Goal: Task Accomplishment & Management: Use online tool/utility

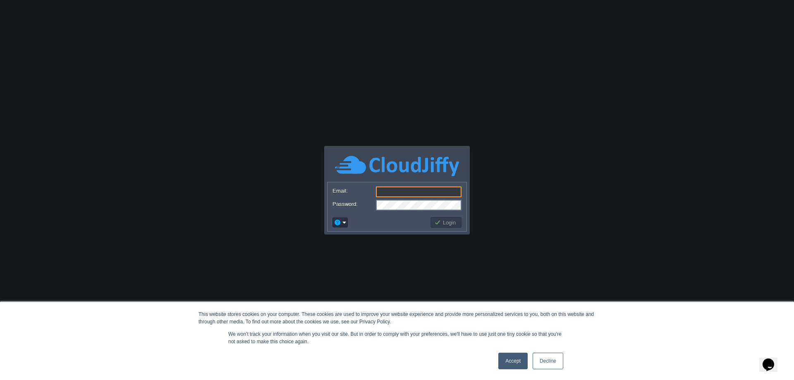
type input "[PERSON_NAME][EMAIL_ADDRESS][DOMAIN_NAME]"
drag, startPoint x: 511, startPoint y: 363, endPoint x: 509, endPoint y: 357, distance: 6.7
click at [511, 363] on link "Accept" at bounding box center [513, 361] width 29 height 17
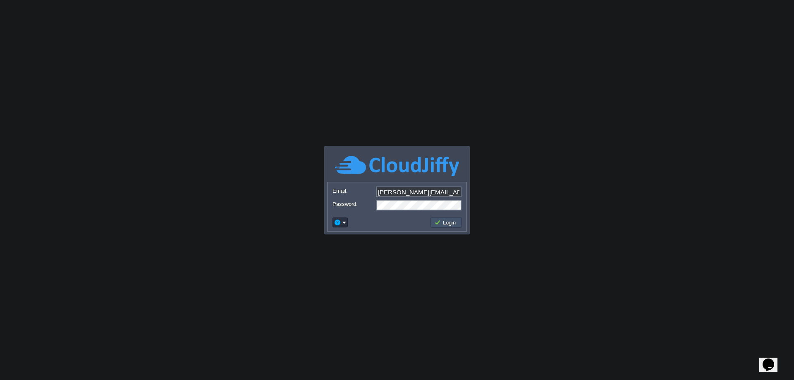
click at [449, 220] on button "Login" at bounding box center [446, 222] width 24 height 7
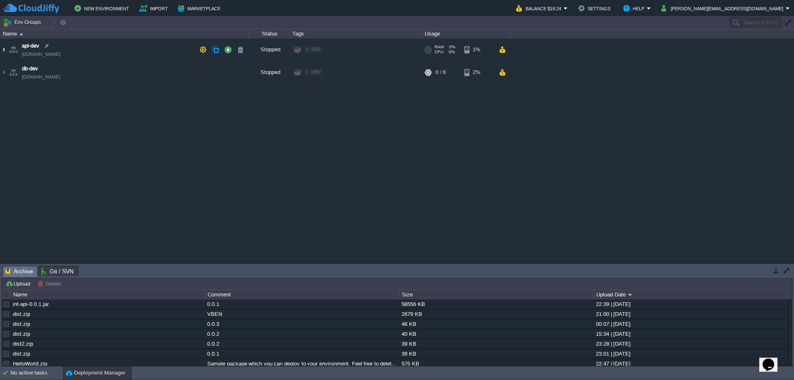
click at [5, 49] on img at bounding box center [3, 49] width 7 height 22
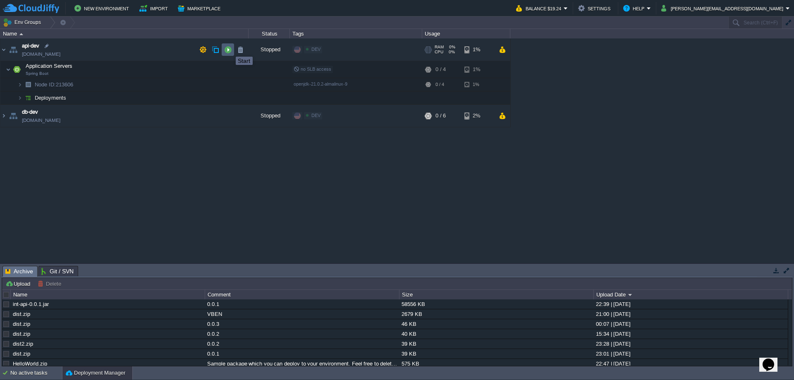
click at [230, 49] on button "button" at bounding box center [227, 49] width 7 height 7
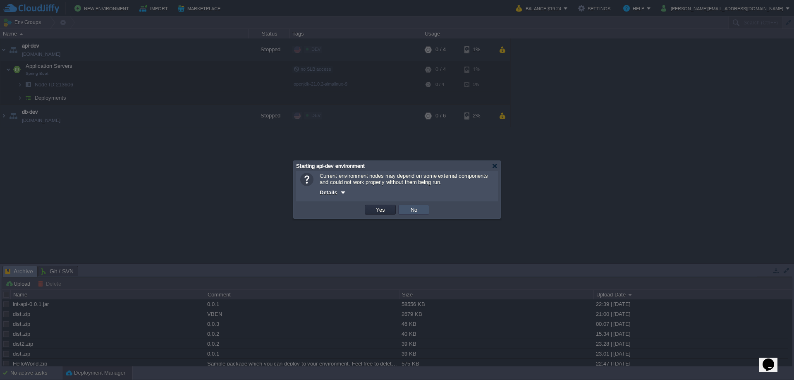
click at [415, 209] on button "No" at bounding box center [414, 209] width 12 height 7
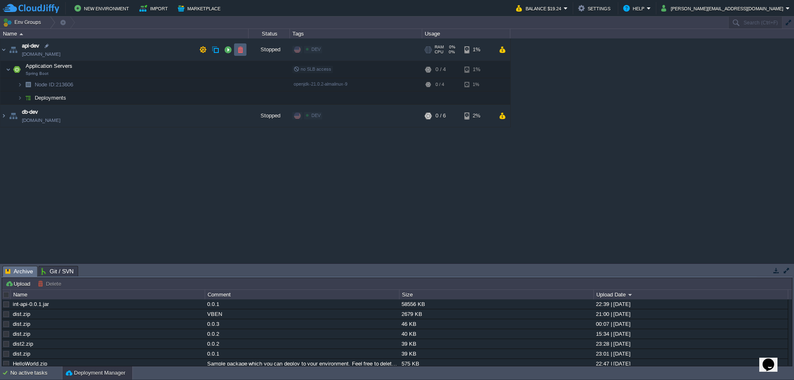
click at [241, 50] on button "button" at bounding box center [240, 49] width 7 height 7
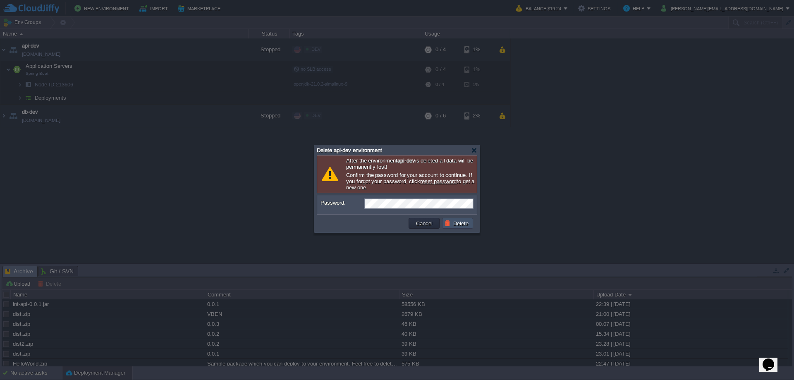
click at [456, 226] on button "Delete" at bounding box center [458, 223] width 26 height 7
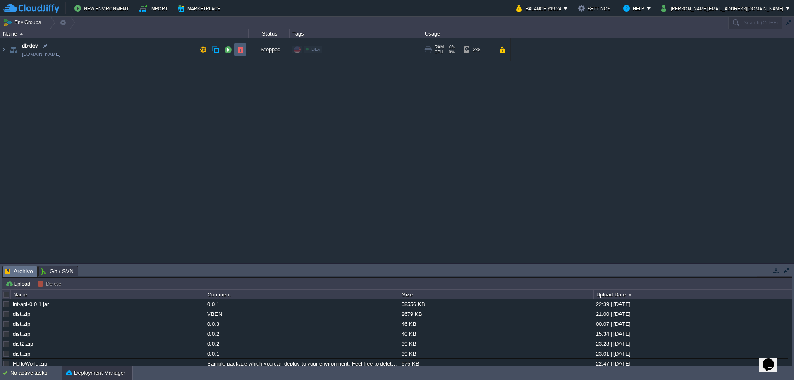
click at [240, 51] on button "button" at bounding box center [240, 49] width 7 height 7
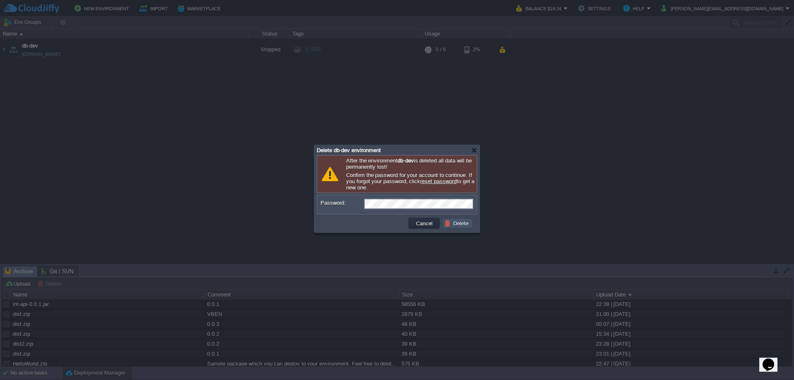
click at [461, 225] on button "Delete" at bounding box center [458, 223] width 26 height 7
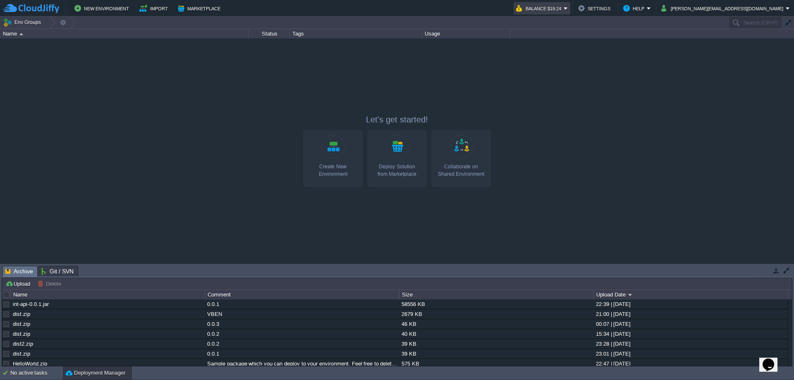
click at [564, 8] on button "Balance $19.24" at bounding box center [540, 8] width 48 height 10
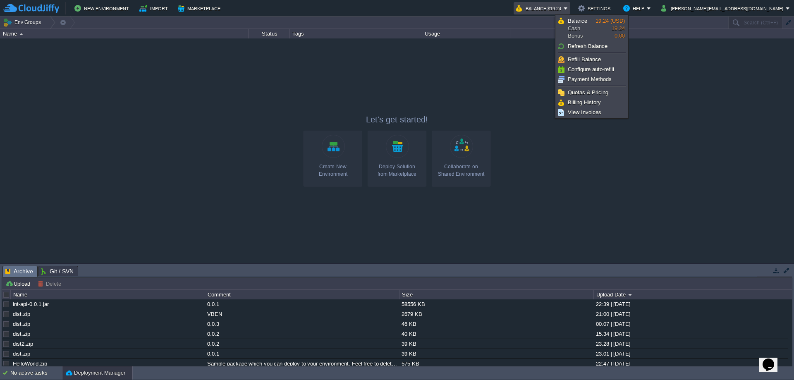
click at [552, 168] on div at bounding box center [397, 150] width 794 height 225
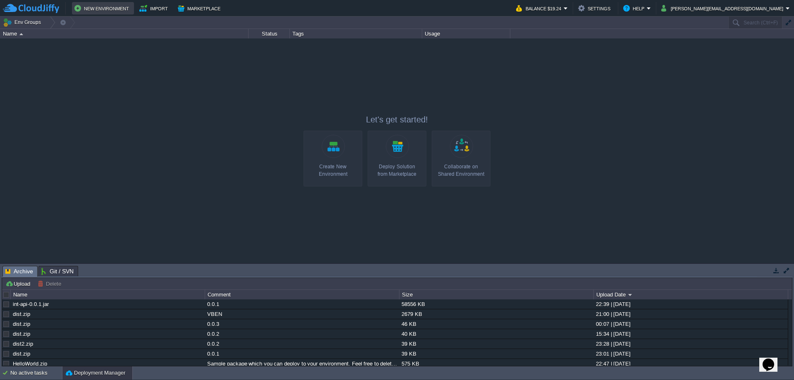
click at [109, 7] on button "New Environment" at bounding box center [102, 8] width 57 height 10
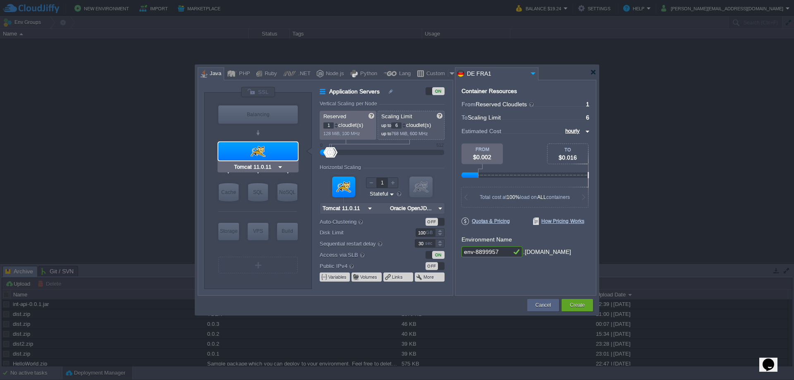
type input "NGINX 1.28.0"
click at [434, 266] on div "OFF" at bounding box center [432, 266] width 12 height 8
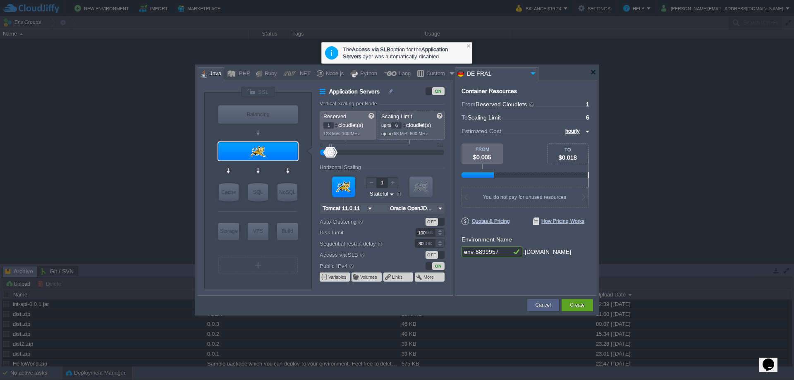
click at [529, 73] on img at bounding box center [533, 73] width 10 height 11
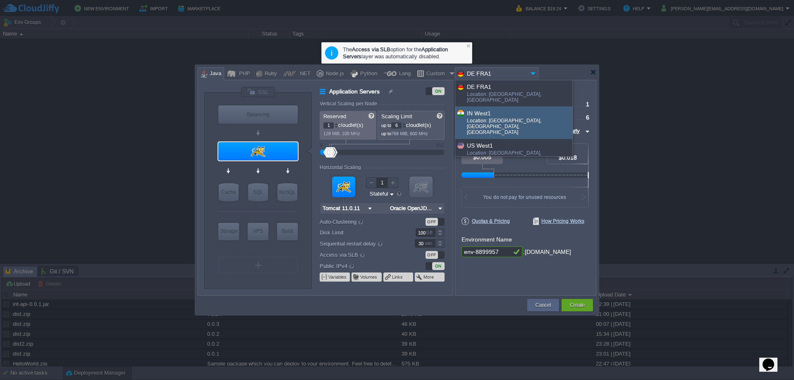
click at [518, 108] on div "IN West1" at bounding box center [519, 113] width 105 height 10
type input "Oracle OpenJD..."
type input "IN West1"
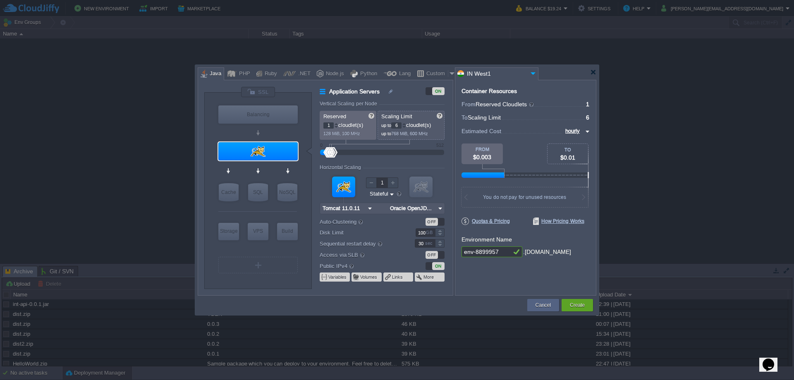
click at [498, 70] on input "IN West1" at bounding box center [491, 74] width 73 height 12
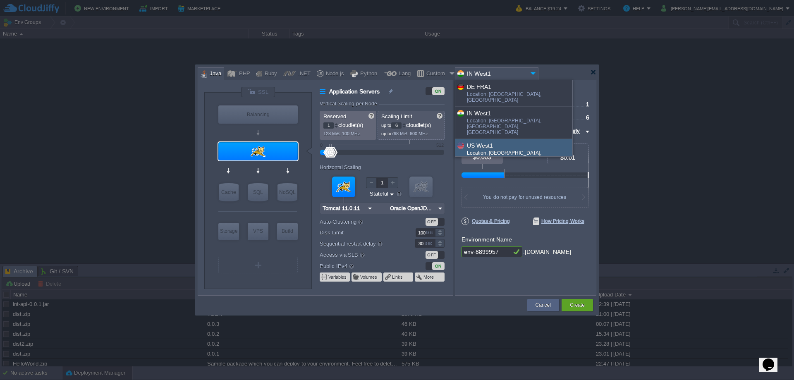
click at [487, 141] on div "US West1" at bounding box center [519, 146] width 105 height 10
type input "Oracle OpenJD..."
type input "US West1"
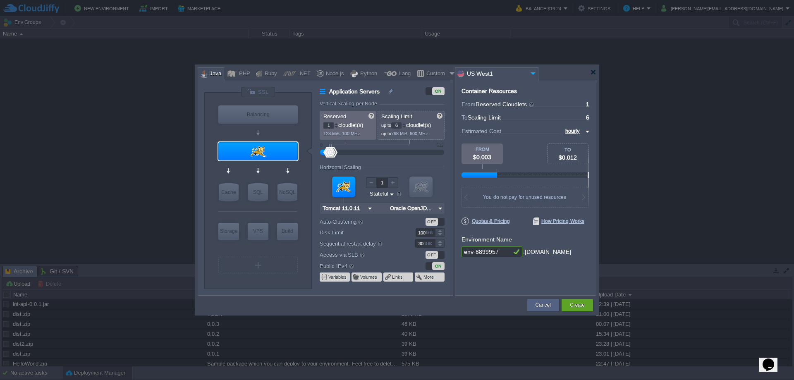
click at [490, 68] on input "US West1" at bounding box center [491, 74] width 73 height 12
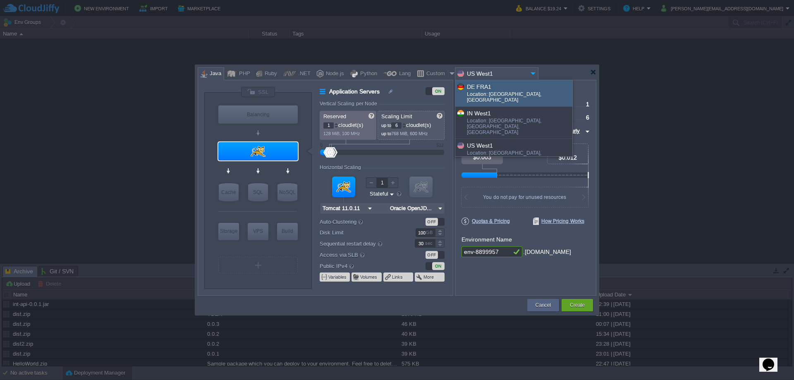
click at [489, 91] on div "Location: [GEOGRAPHIC_DATA], [GEOGRAPHIC_DATA]" at bounding box center [519, 97] width 105 height 13
type input "Oracle OpenJD..."
type input "DE FRA1"
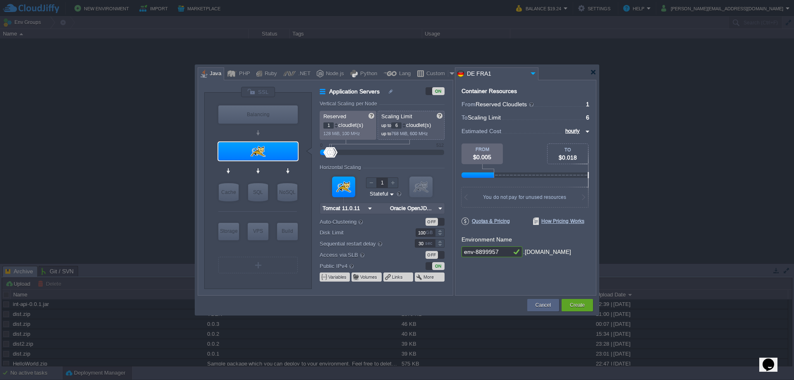
click at [484, 74] on input "DE FRA1" at bounding box center [491, 74] width 73 height 12
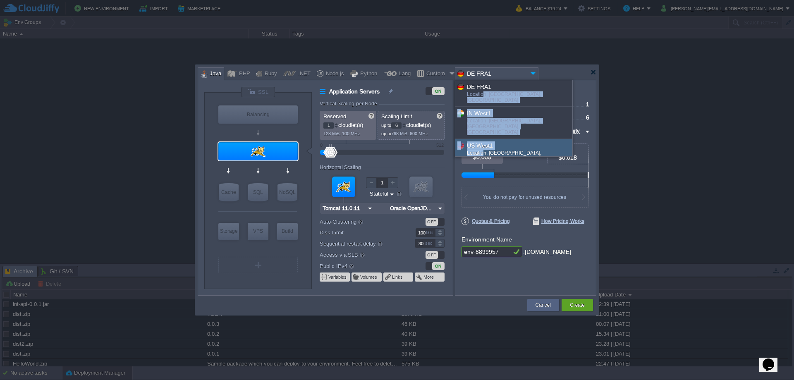
drag, startPoint x: 482, startPoint y: 93, endPoint x: 482, endPoint y: 134, distance: 41.0
click at [482, 134] on div "DE FRA1 Location: [GEOGRAPHIC_DATA], [GEOGRAPHIC_DATA] IN [GEOGRAPHIC_DATA] Loc…" at bounding box center [513, 118] width 117 height 76
type input "Oracle OpenJD..."
type input "US West1"
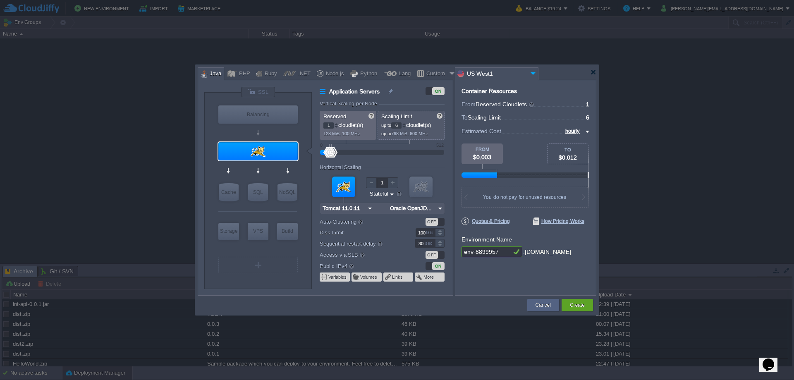
click at [482, 76] on input "US West1" at bounding box center [491, 74] width 73 height 12
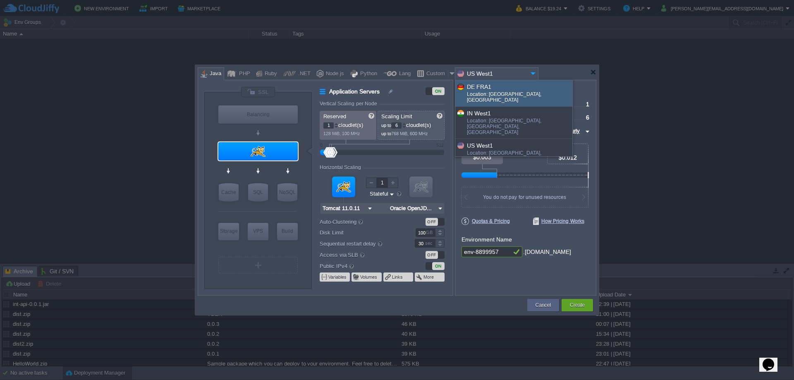
click at [480, 94] on div "Location: [GEOGRAPHIC_DATA], [GEOGRAPHIC_DATA]" at bounding box center [519, 97] width 105 height 13
type input "Oracle OpenJD..."
type input "DE FRA1"
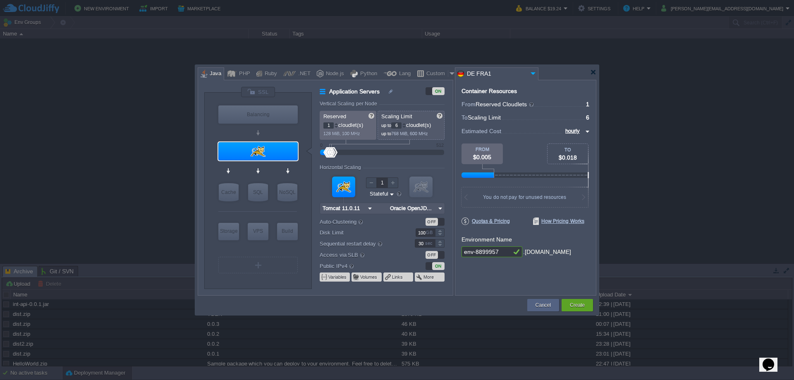
type input "Tomcat 11.0.11"
click at [281, 166] on img at bounding box center [280, 167] width 6 height 8
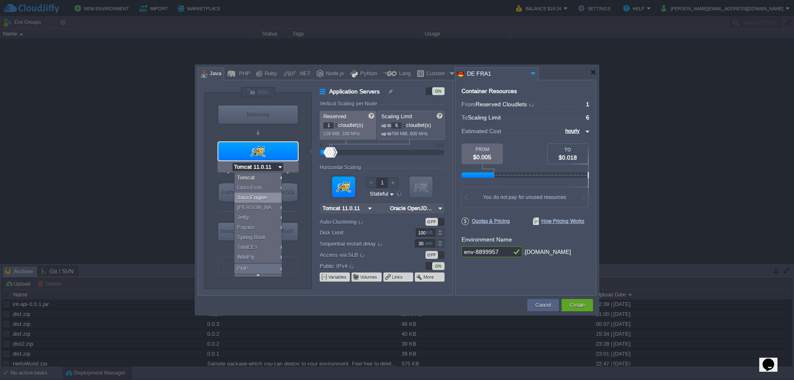
click at [260, 197] on div "Java Engine" at bounding box center [260, 198] width 50 height 10
type input "4"
type input "Java Engine"
type input "Oracle OpenJD..."
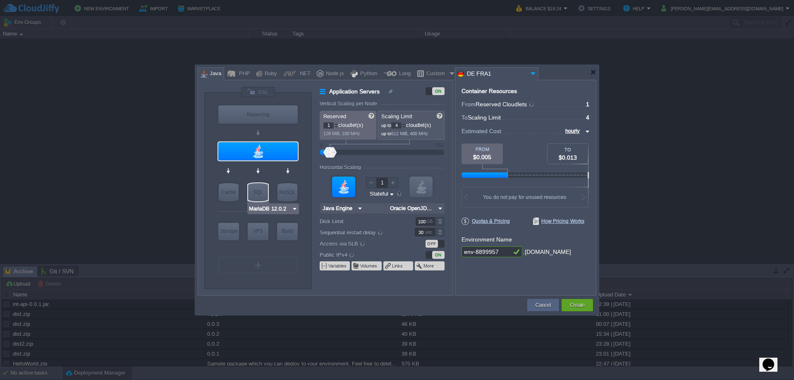
type input "Java Engine"
click at [273, 166] on img at bounding box center [275, 167] width 6 height 8
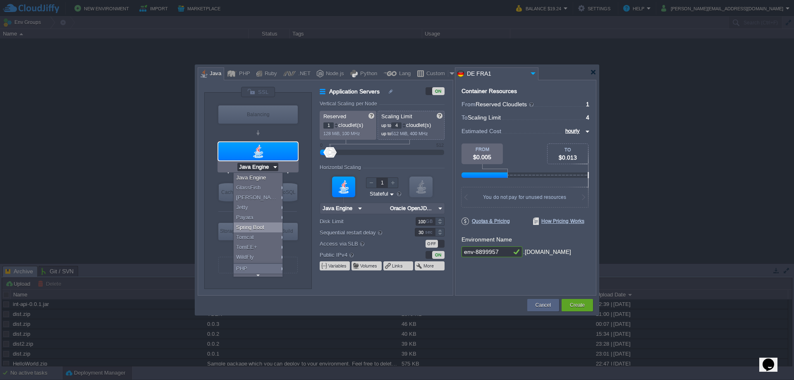
click at [256, 227] on div "Spring Boot" at bounding box center [260, 228] width 52 height 10
type input "Spring Boot"
type input "Oracle OpenJD..."
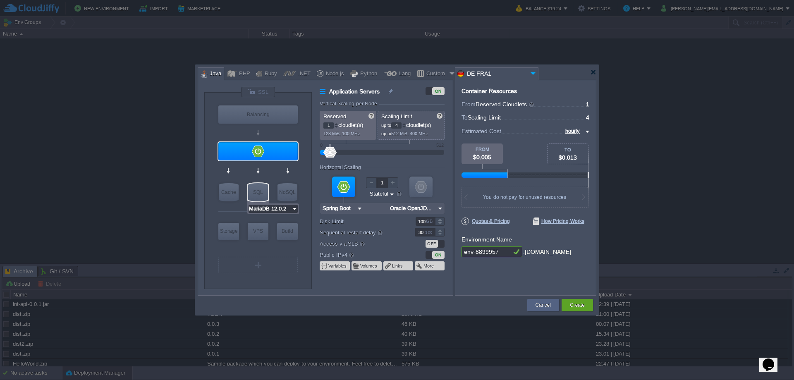
click at [263, 207] on input "MariaDB 12.0.2" at bounding box center [270, 209] width 43 height 8
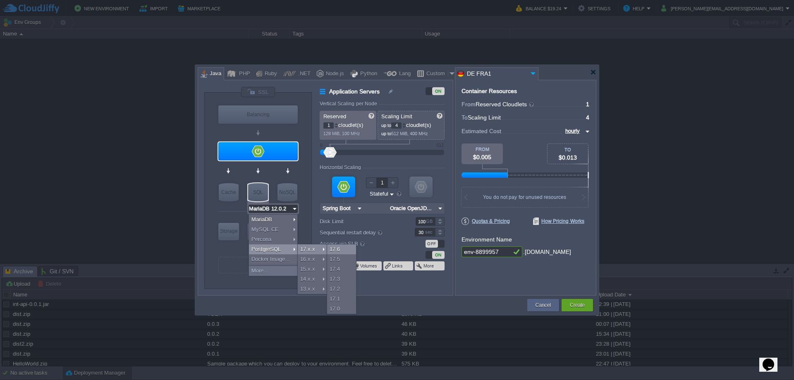
click at [338, 249] on div "17.6" at bounding box center [341, 250] width 29 height 10
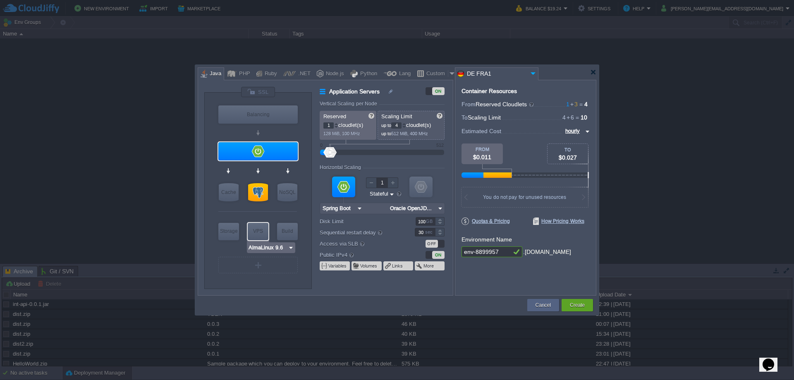
type input "Maven [DATE]"
click at [295, 246] on img at bounding box center [294, 248] width 6 height 8
click at [304, 235] on div "VM Balancing VM Application Servers VM Cache VM SQL VM NoSQL VM Storage VM VPS …" at bounding box center [258, 191] width 108 height 196
click at [335, 124] on div at bounding box center [336, 123] width 4 height 3
click at [337, 126] on div at bounding box center [336, 127] width 4 height 3
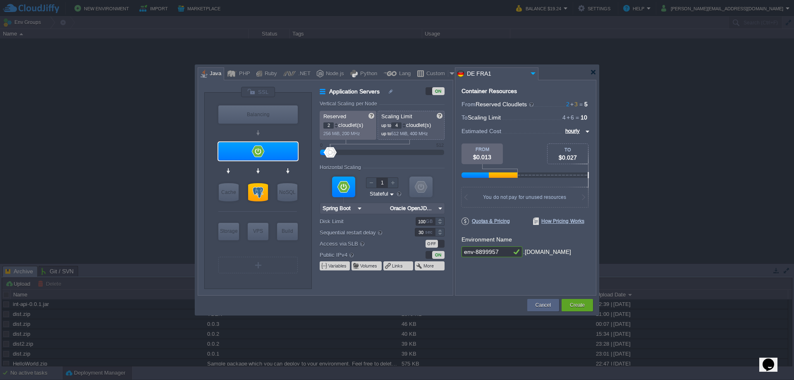
click at [337, 123] on div at bounding box center [336, 123] width 4 height 3
click at [337, 126] on div at bounding box center [336, 127] width 4 height 3
type input "2"
click at [336, 122] on div at bounding box center [336, 123] width 4 height 3
click at [406, 123] on div at bounding box center [404, 123] width 4 height 3
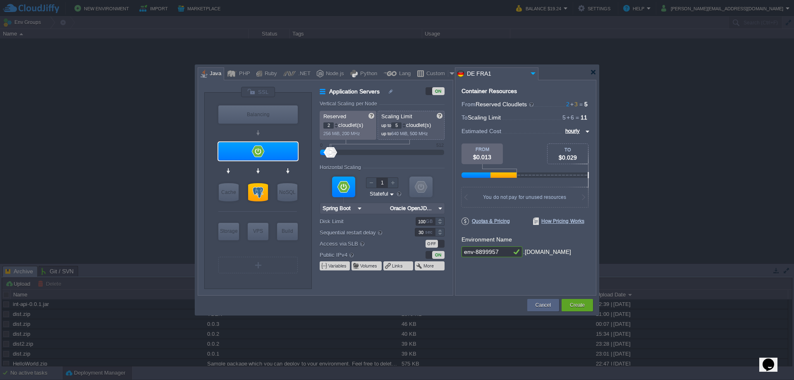
type input "6"
click at [406, 123] on div at bounding box center [404, 123] width 4 height 3
click at [580, 131] on input "hourly" at bounding box center [573, 131] width 20 height 9
click at [570, 150] on div "daily" at bounding box center [575, 151] width 28 height 10
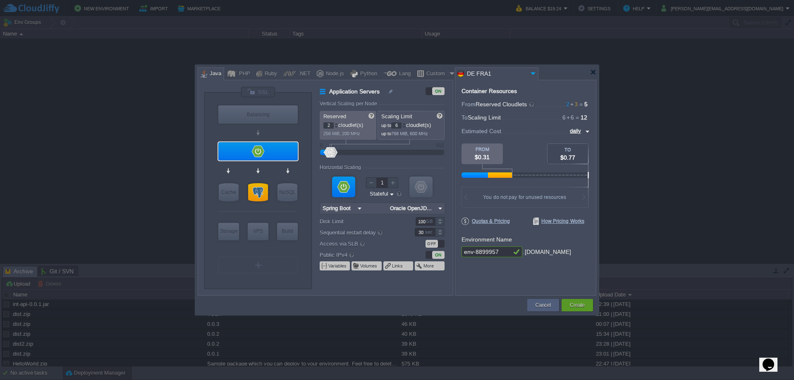
click at [518, 130] on div at bounding box center [628, 72] width 333 height 144
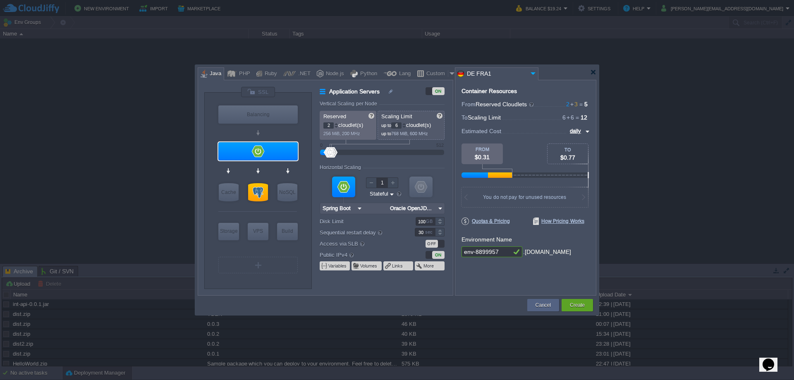
click at [583, 130] on input "daily" at bounding box center [576, 131] width 16 height 9
click at [576, 142] on div "monthly" at bounding box center [575, 141] width 28 height 10
type input "monthly"
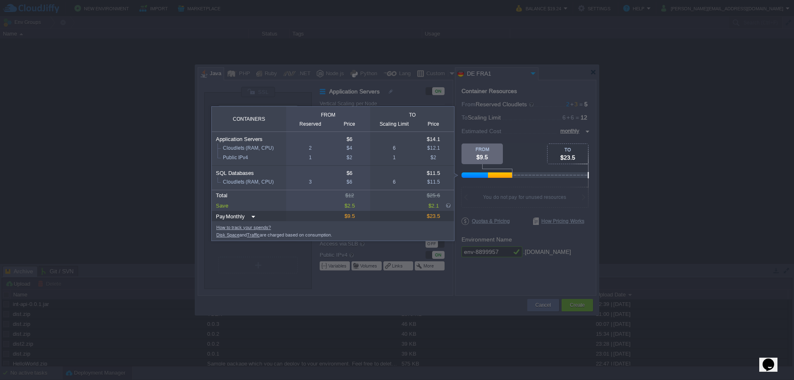
click at [530, 144] on div at bounding box center [526, 161] width 128 height 35
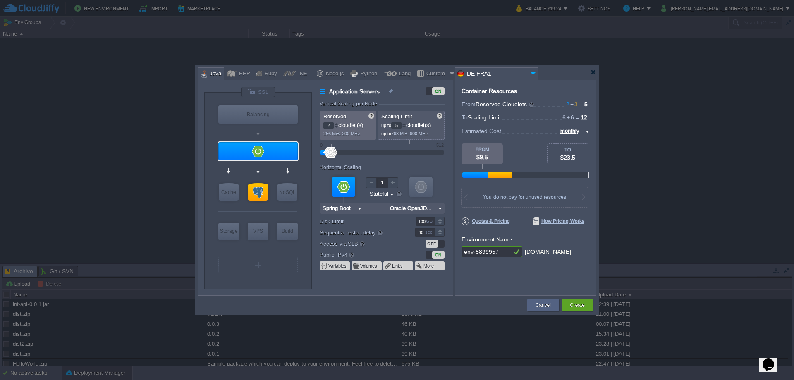
click at [406, 127] on div at bounding box center [404, 127] width 4 height 3
click at [406, 124] on div at bounding box center [404, 123] width 4 height 3
type input "6"
click at [406, 125] on div at bounding box center [404, 123] width 4 height 3
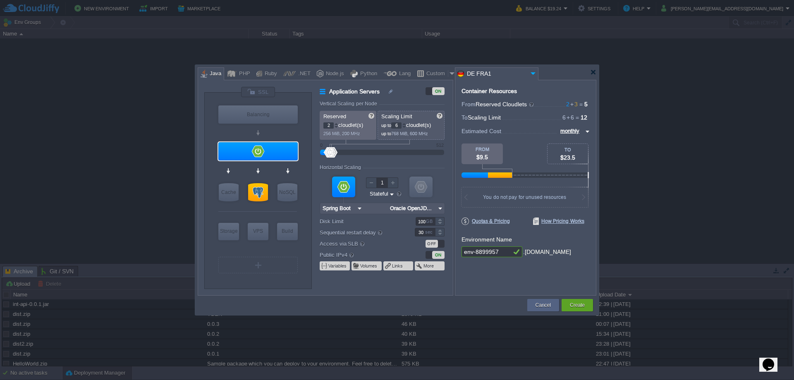
click at [440, 207] on img at bounding box center [440, 208] width 9 height 11
click at [418, 238] on div "Amazon Corretto" at bounding box center [414, 239] width 59 height 10
type input "Amazon Corretto 24.0.2.12.1"
click at [422, 209] on input "Amazon Corretto 24.0.2.12.1" at bounding box center [410, 208] width 51 height 11
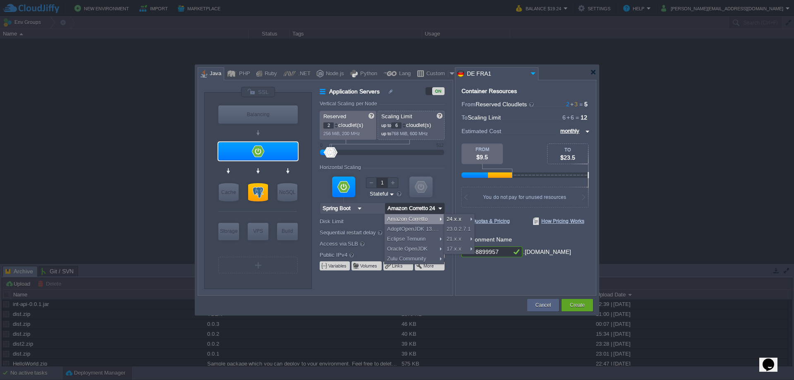
type input "NGINX 1.28.0"
click at [487, 239] on div "21.0.8.9.1" at bounding box center [491, 239] width 33 height 10
type input "Amazon Corrett..."
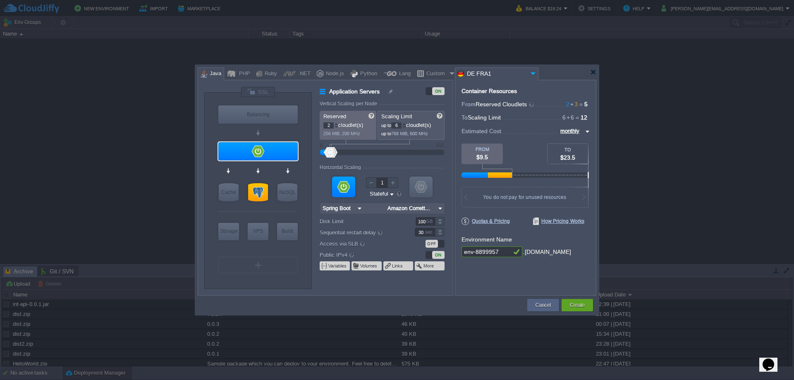
click at [387, 247] on label "Access via SLB" at bounding box center [362, 243] width 84 height 9
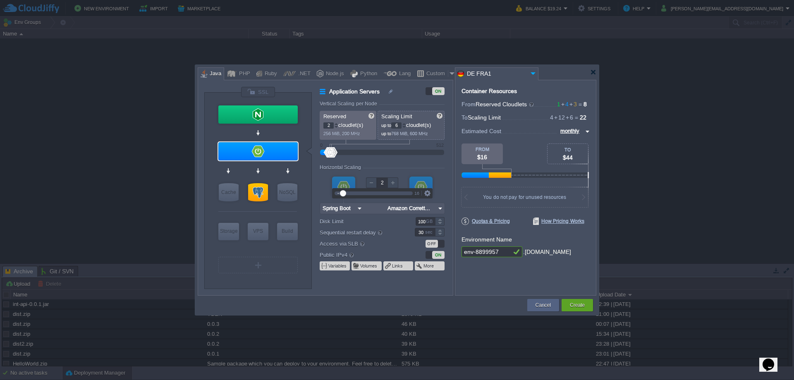
click at [393, 182] on div at bounding box center [393, 182] width 11 height 11
click at [381, 157] on form "Vertical Scaling per Node Reserved 2 cloudlet(s) 256 MiB, 200 MHz Scaling Limit…" at bounding box center [386, 198] width 133 height 194
type input "1"
click at [370, 182] on div at bounding box center [371, 182] width 11 height 11
click at [281, 112] on div at bounding box center [257, 114] width 79 height 18
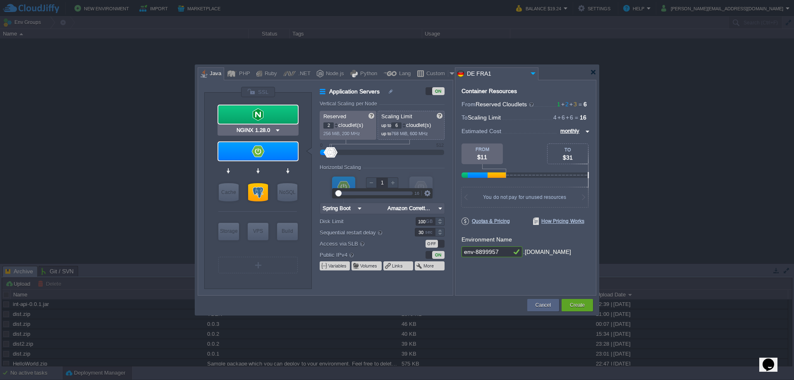
type input "Load Balancer"
type input "1"
type input "4"
type input "NGINX 1.28.0"
type input "1.28.0-almalin..."
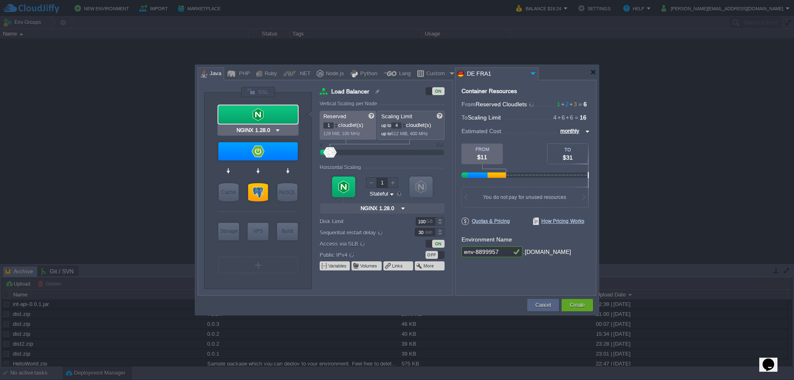
click at [281, 112] on div at bounding box center [257, 114] width 79 height 18
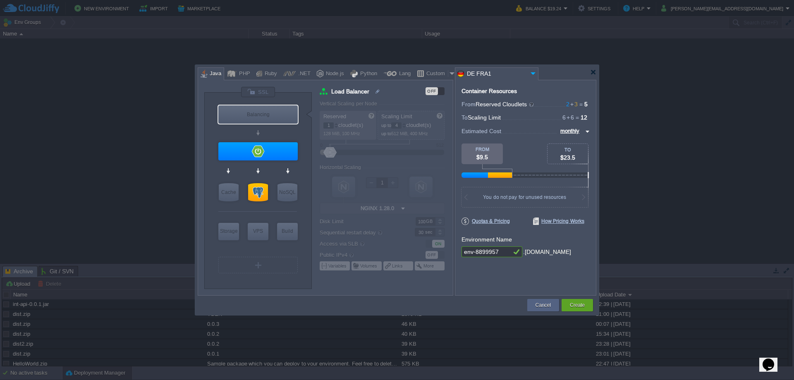
click at [394, 226] on div at bounding box center [386, 198] width 133 height 194
type input "PostgreSQL 17.6"
click at [258, 189] on div at bounding box center [258, 192] width 20 height 18
type input "SQL Databases"
type input "3"
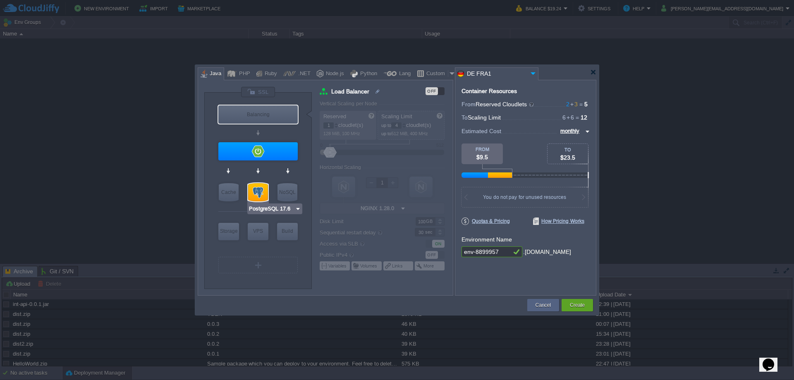
type input "6"
type input "PostgreSQL 17.6"
type input "17.6-almalinux-9"
type input "Stateless"
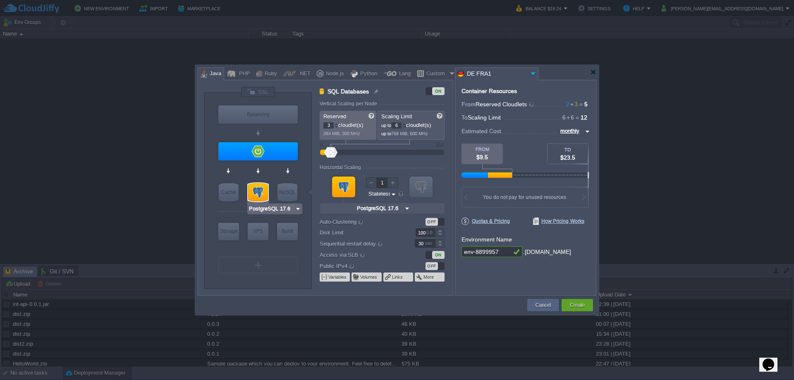
type input "Spring Boot"
click at [263, 149] on div at bounding box center [257, 151] width 79 height 18
type input "Application Servers"
type input "2"
type input "Spring Boot"
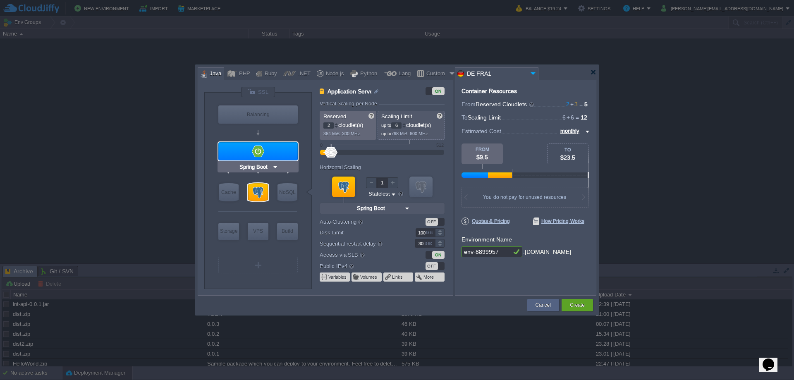
type input "Amazon Corrett..."
type input "Stateful"
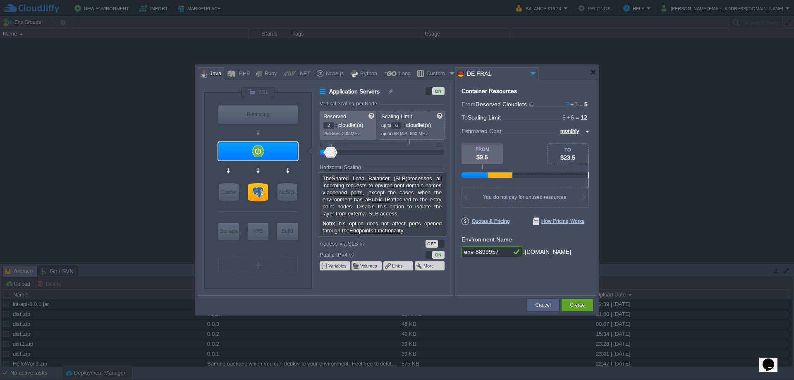
type input "NGINX 1.28.0"
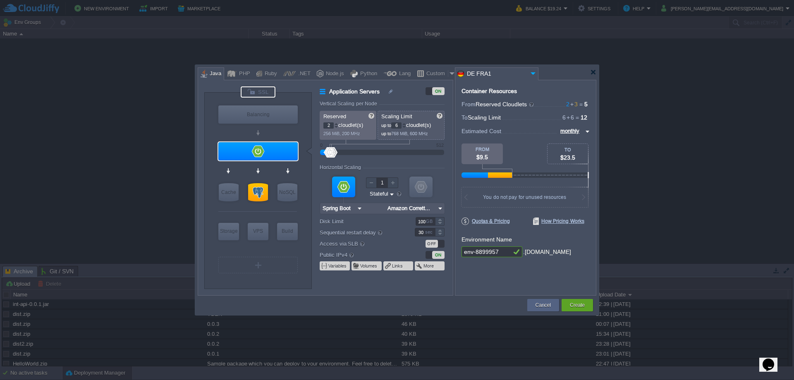
click at [252, 92] on div at bounding box center [258, 91] width 35 height 11
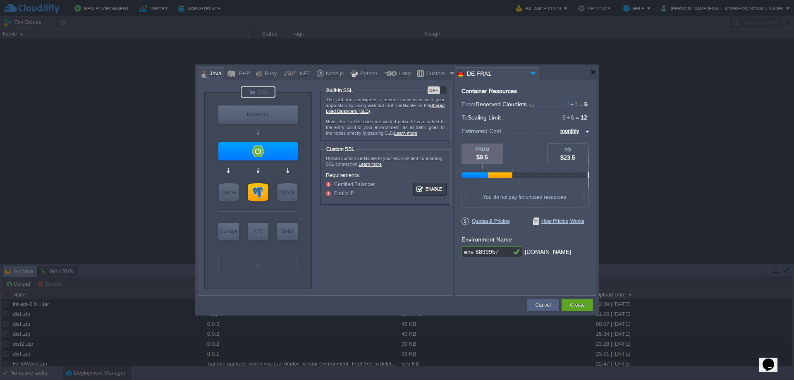
drag, startPoint x: 332, startPoint y: 100, endPoint x: 363, endPoint y: 101, distance: 31.0
click at [363, 101] on p "The platform configures a secure connection with your application by using wild…" at bounding box center [385, 105] width 119 height 17
click at [427, 189] on button "Enable" at bounding box center [430, 189] width 31 height 10
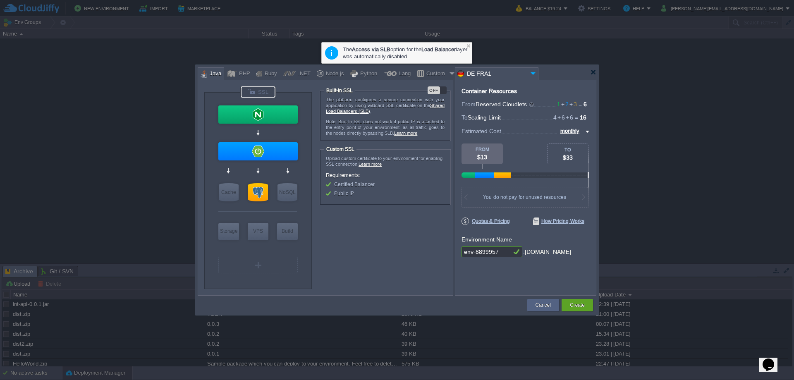
click at [259, 93] on div at bounding box center [258, 91] width 35 height 11
click at [272, 113] on div at bounding box center [257, 114] width 79 height 18
type input "Load Balancer"
type input "1"
type input "4"
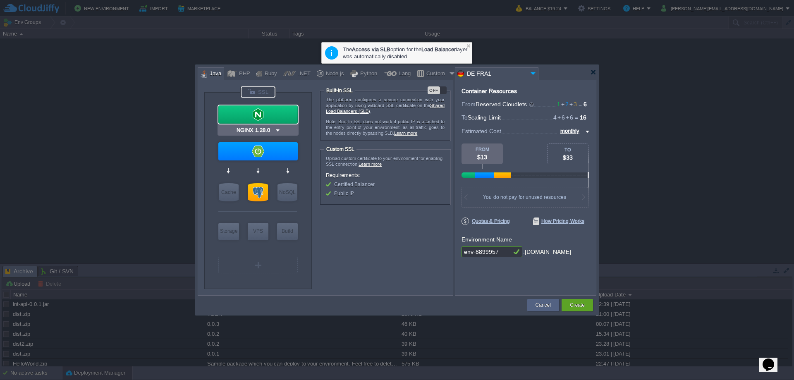
type input "NGINX 1.28.0"
type input "1.28.0-almalin..."
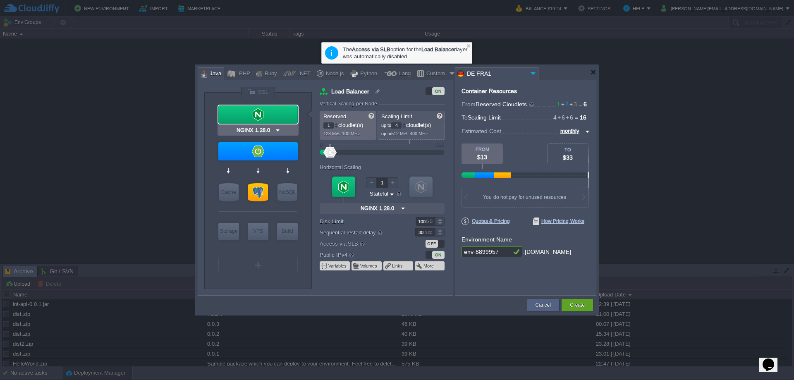
click at [272, 113] on div at bounding box center [257, 114] width 79 height 18
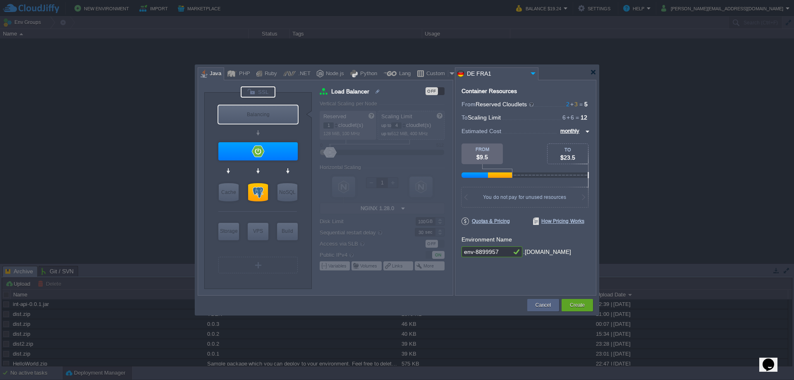
click at [263, 87] on div at bounding box center [258, 91] width 35 height 11
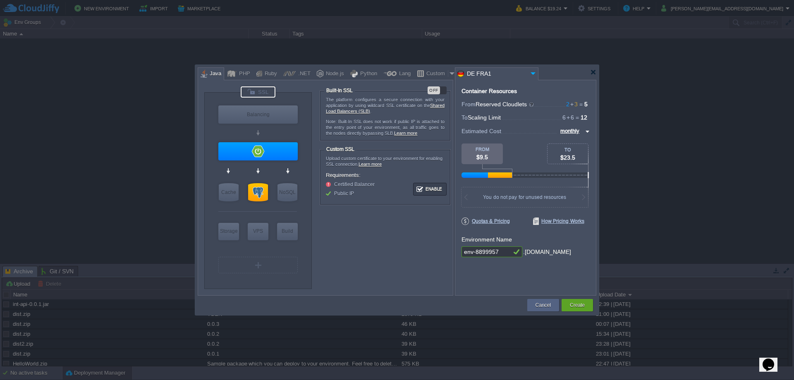
click at [434, 90] on div "OFF" at bounding box center [434, 90] width 12 height 8
click at [441, 89] on div "ON" at bounding box center [440, 90] width 12 height 8
click at [441, 89] on div "OFF" at bounding box center [437, 90] width 19 height 8
drag, startPoint x: 368, startPoint y: 241, endPoint x: 373, endPoint y: 222, distance: 20.0
click at [369, 240] on form "The platform configures a secure connection with your application by using wild…" at bounding box center [386, 183] width 133 height 194
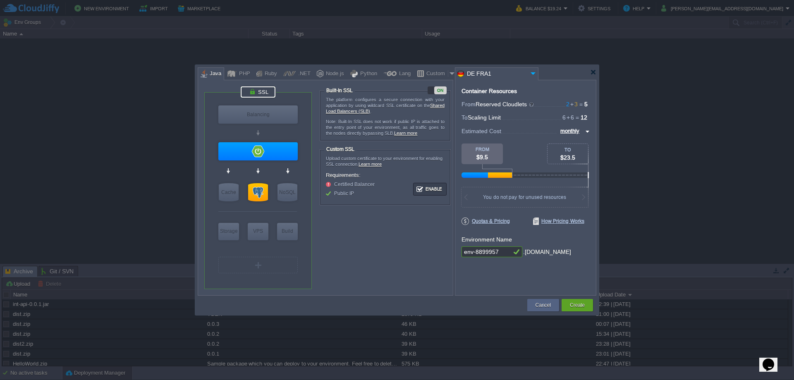
drag, startPoint x: 359, startPoint y: 105, endPoint x: 419, endPoint y: 107, distance: 60.0
click at [419, 107] on p "The platform configures a secure connection with your application by using wild…" at bounding box center [385, 105] width 119 height 17
type input "Spring Boot"
click at [266, 149] on div at bounding box center [257, 151] width 79 height 18
type input "Application Servers"
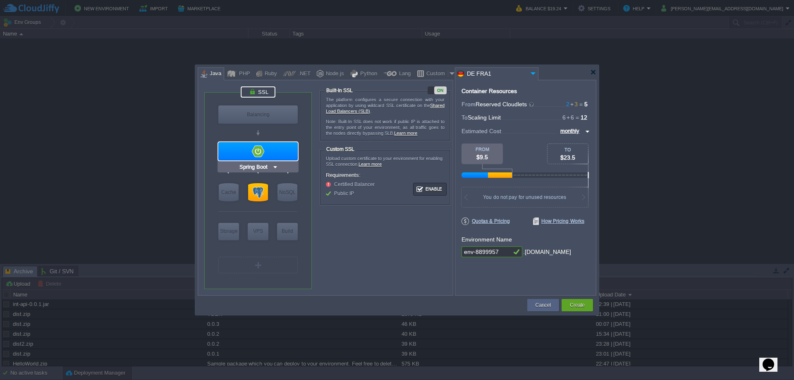
type input "2"
type input "6"
type input "Spring Boot"
type input "Amazon Corrett..."
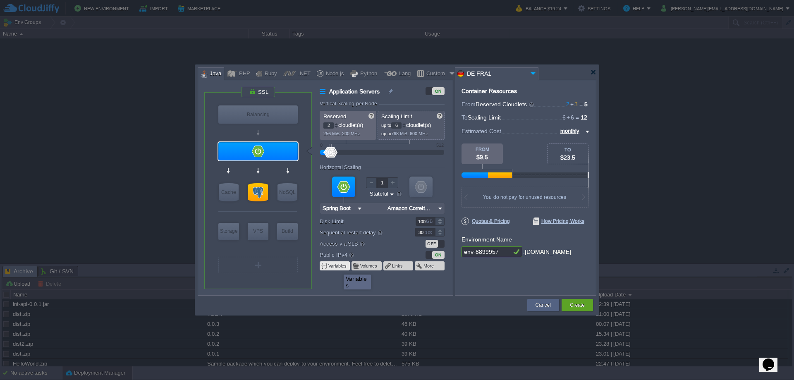
click at [338, 267] on button "Variables" at bounding box center [337, 266] width 19 height 7
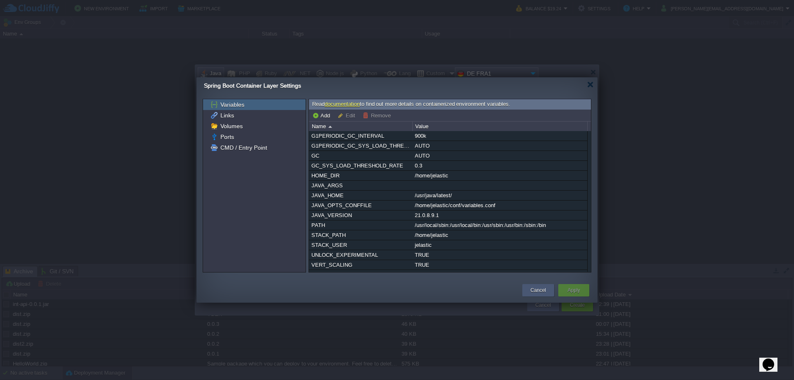
click at [535, 290] on button "Cancel" at bounding box center [538, 290] width 15 height 8
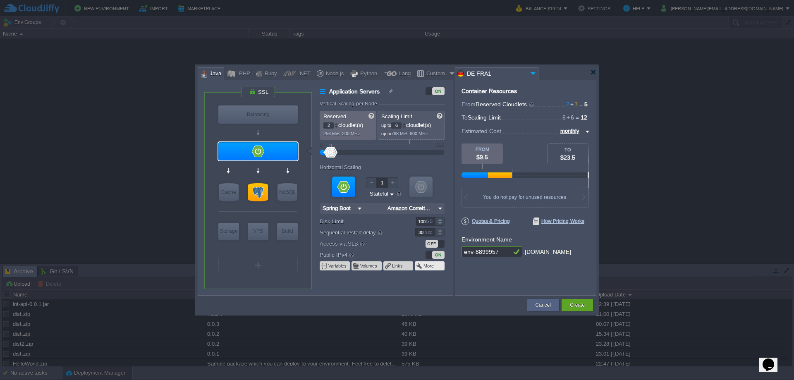
click at [426, 265] on button "More" at bounding box center [429, 266] width 11 height 7
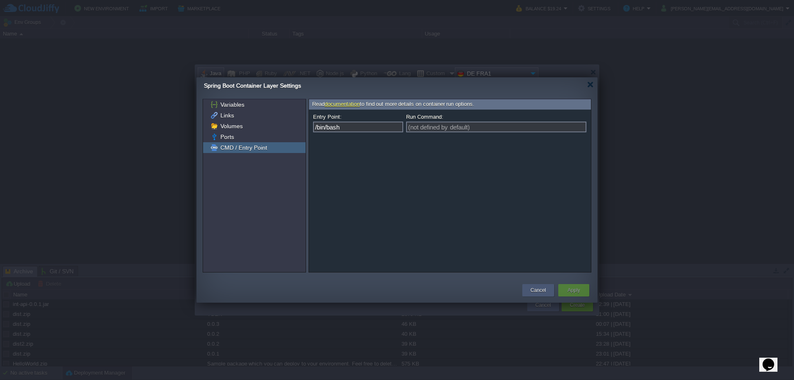
click at [541, 290] on button "Cancel" at bounding box center [538, 290] width 15 height 8
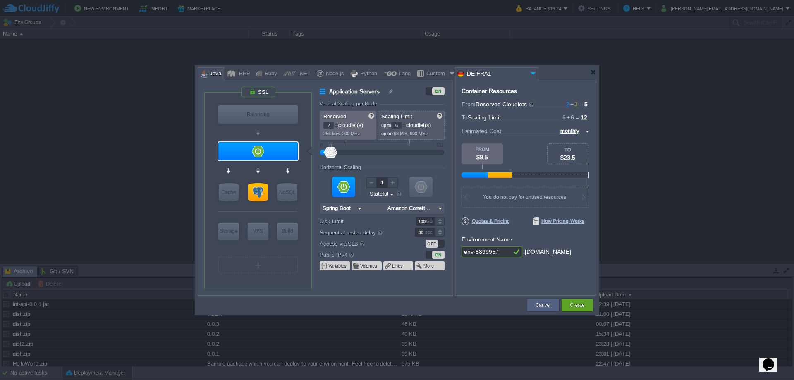
type input "NGINX 1.28.0"
drag, startPoint x: 504, startPoint y: 251, endPoint x: 463, endPoint y: 251, distance: 40.5
click at [463, 251] on input "env-8899957" at bounding box center [487, 252] width 50 height 11
drag, startPoint x: 463, startPoint y: 252, endPoint x: 447, endPoint y: 252, distance: 15.3
click at [447, 252] on div "VM Balancing VM Application Servers VM Cache VM SQL VM NoSQL VM Storage VM VPS …" at bounding box center [397, 188] width 399 height 216
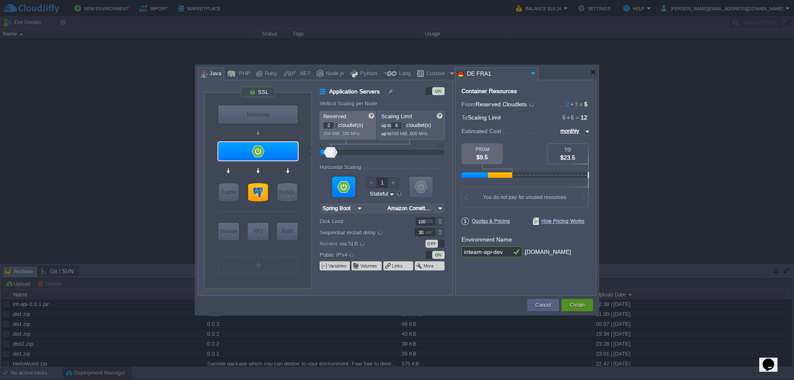
type input "inteam-api-dev"
click at [577, 306] on button "Create" at bounding box center [577, 305] width 15 height 8
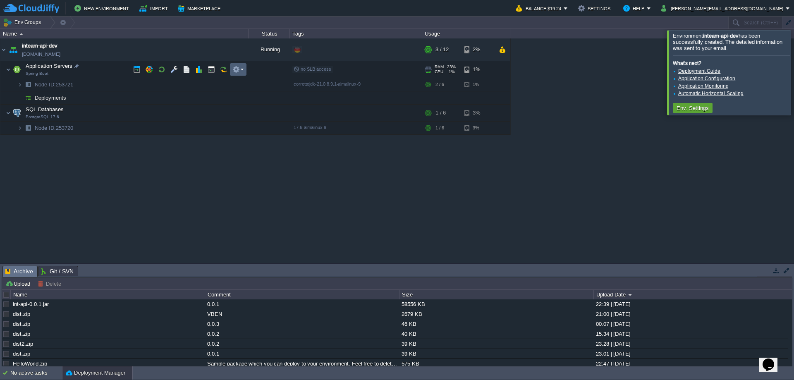
click at [241, 69] on em at bounding box center [238, 69] width 11 height 7
click at [156, 6] on button "Import" at bounding box center [154, 8] width 31 height 10
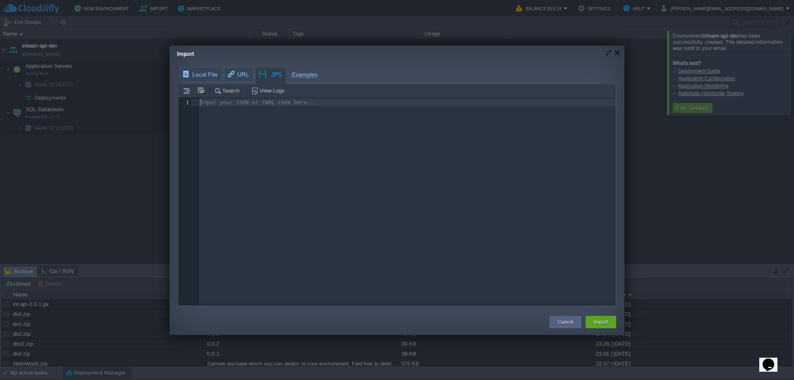
scroll to position [3, 0]
drag, startPoint x: 206, startPoint y: 103, endPoint x: 290, endPoint y: 103, distance: 83.6
click at [290, 103] on pre "​" at bounding box center [409, 103] width 420 height 8
click at [235, 76] on div "Import Local File URL JPS Examples Search View Logs Input your JSON or YAML cod…" at bounding box center [397, 191] width 455 height 290
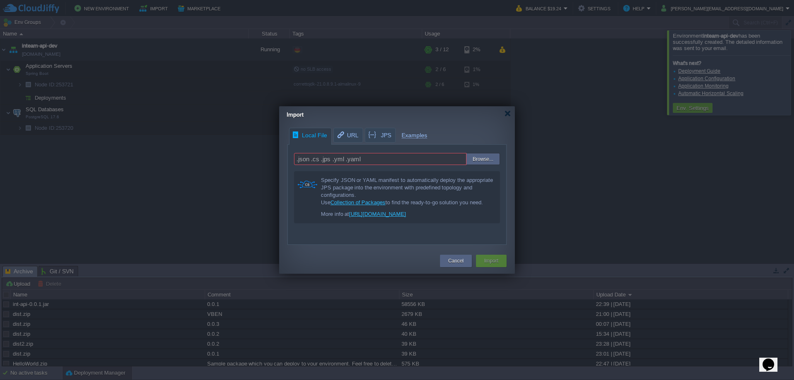
click at [307, 135] on span "Local File" at bounding box center [309, 135] width 35 height 14
click at [453, 261] on button "Cancel" at bounding box center [455, 261] width 15 height 8
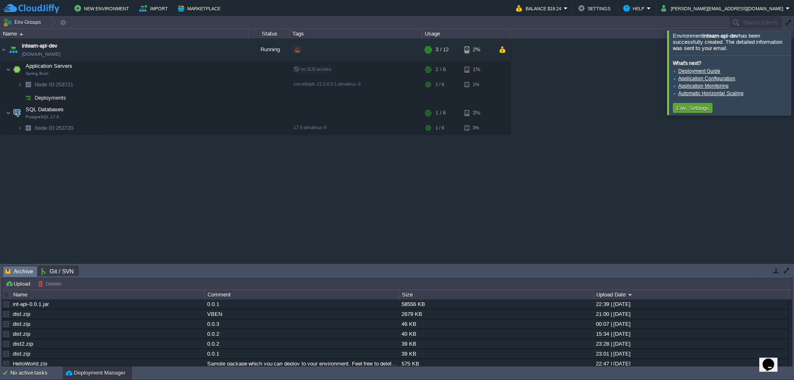
click at [794, 75] on div at bounding box center [804, 72] width 0 height 84
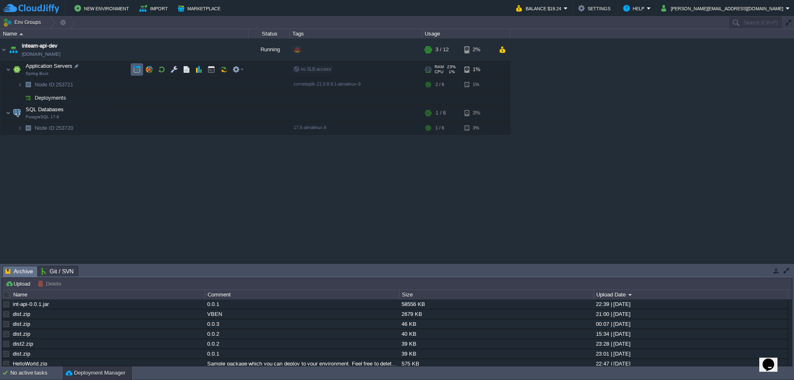
click at [134, 68] on button "button" at bounding box center [136, 69] width 7 height 7
click at [147, 68] on button "button" at bounding box center [149, 69] width 7 height 7
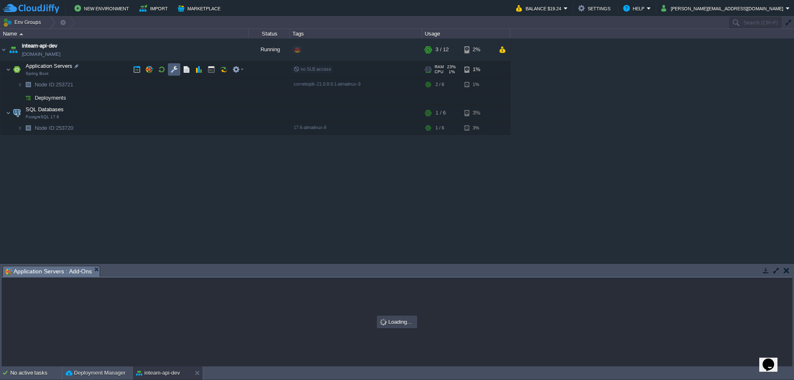
click at [173, 69] on button "button" at bounding box center [173, 69] width 7 height 7
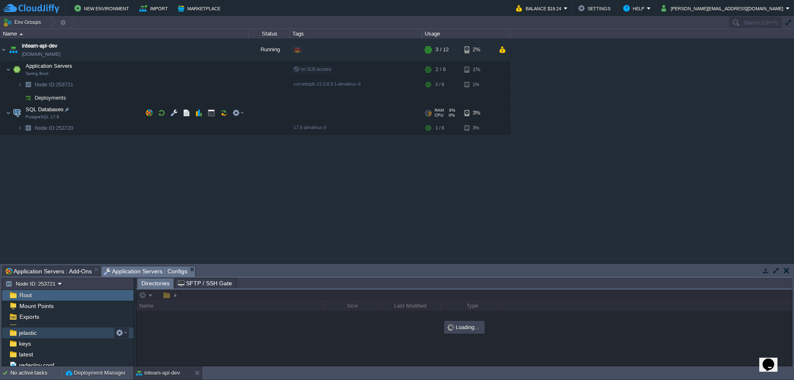
scroll to position [54, 0]
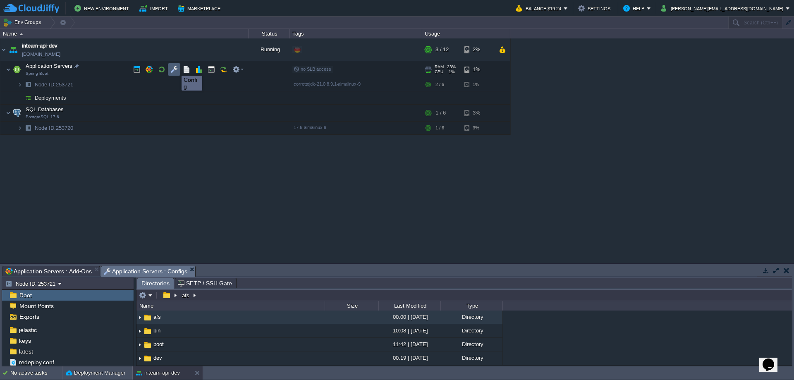
click at [175, 68] on button "button" at bounding box center [173, 69] width 7 height 7
click at [235, 70] on button "button" at bounding box center [236, 69] width 7 height 7
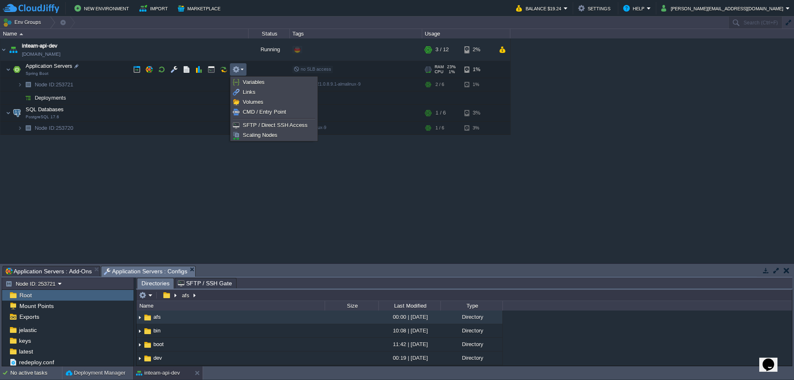
click at [314, 160] on div "inteam-api-dev [DOMAIN_NAME] Running + Add to Env Group RAM 15% CPU 1% 3 / 12 2…" at bounding box center [397, 150] width 794 height 225
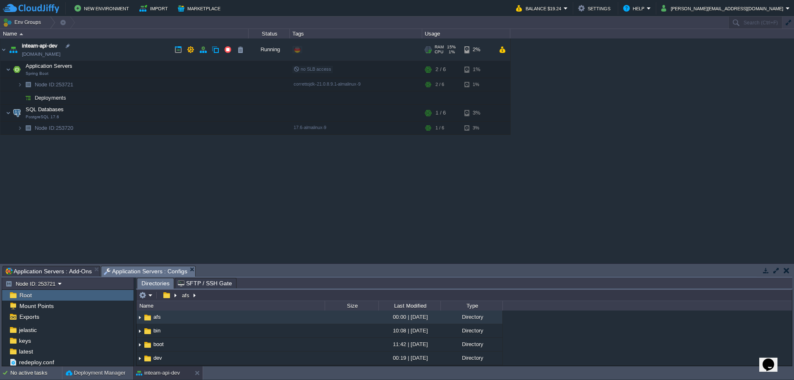
click at [60, 53] on link "[DOMAIN_NAME]" at bounding box center [41, 54] width 38 height 8
click at [5, 48] on img at bounding box center [3, 49] width 7 height 22
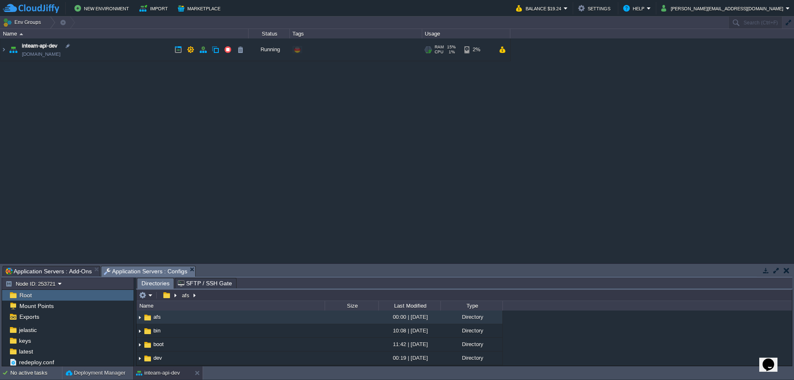
click at [13, 48] on img at bounding box center [13, 49] width 12 height 22
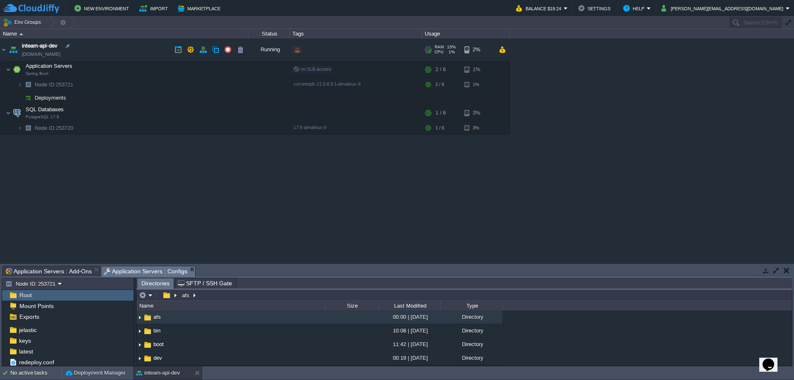
click at [13, 48] on img at bounding box center [13, 49] width 12 height 22
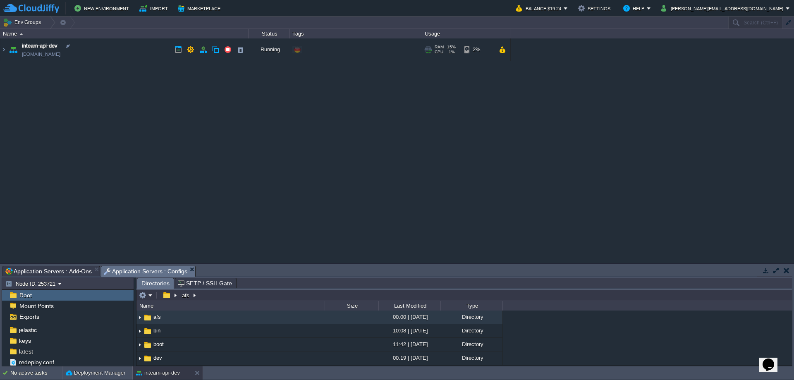
click at [56, 47] on span "inteam-api-dev" at bounding box center [40, 46] width 36 height 8
click at [216, 50] on button "button" at bounding box center [215, 49] width 7 height 7
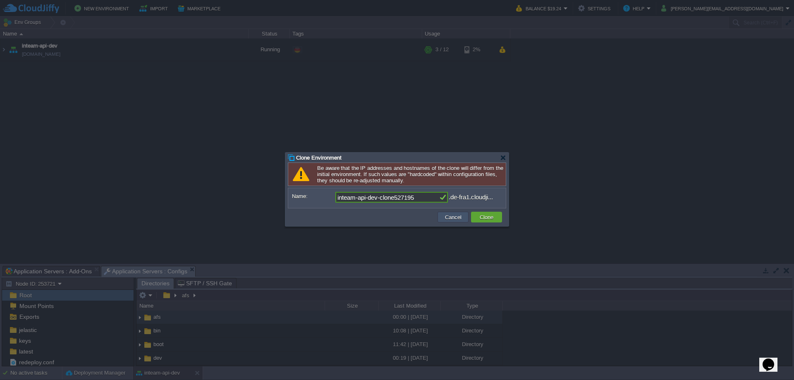
click at [450, 217] on button "Cancel" at bounding box center [454, 216] width 22 height 7
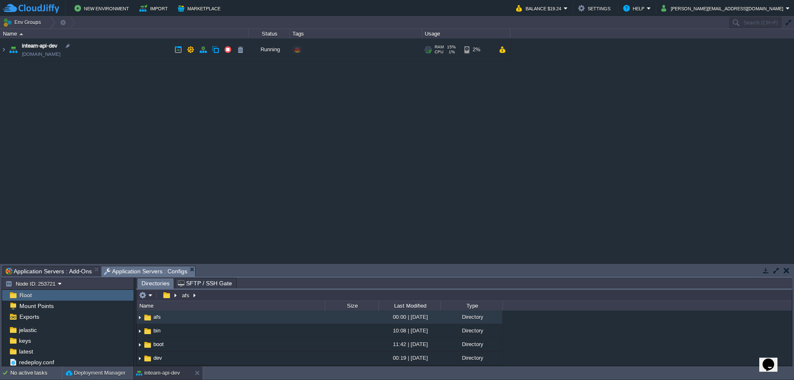
click at [331, 49] on div "+ Add to Env Group" at bounding box center [325, 49] width 43 height 7
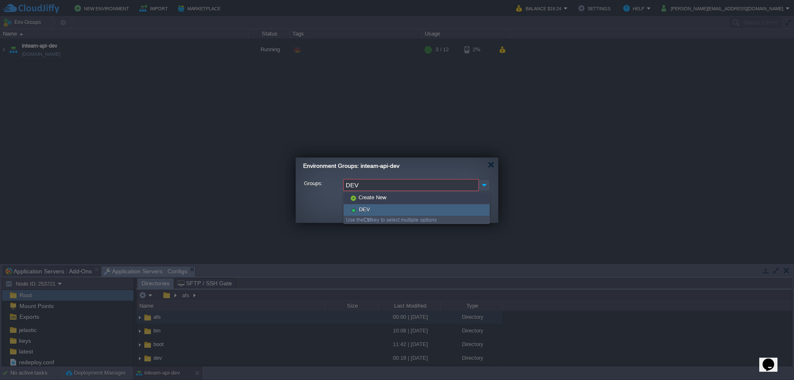
type input "DEV"
click at [366, 209] on span "DEV" at bounding box center [364, 209] width 13 height 7
click at [470, 210] on button "Apply" at bounding box center [474, 211] width 12 height 8
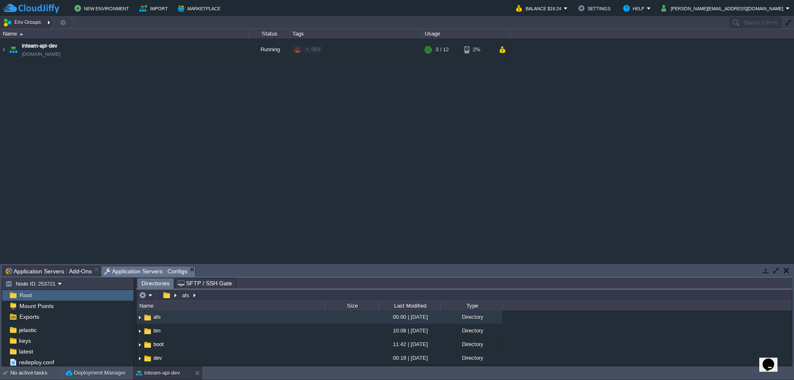
click at [47, 22] on div at bounding box center [49, 23] width 11 height 12
click at [24, 34] on link "DEV" at bounding box center [30, 35] width 57 height 9
click at [40, 22] on button "Env Groups" at bounding box center [23, 23] width 41 height 12
click at [48, 22] on div at bounding box center [49, 23] width 11 height 12
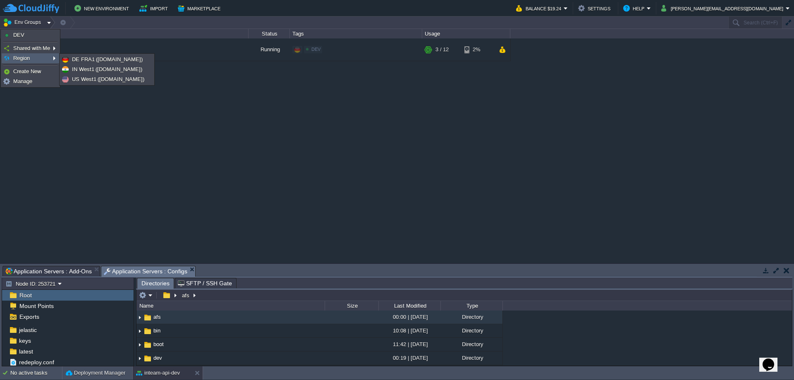
click at [40, 60] on link "Region" at bounding box center [30, 58] width 57 height 9
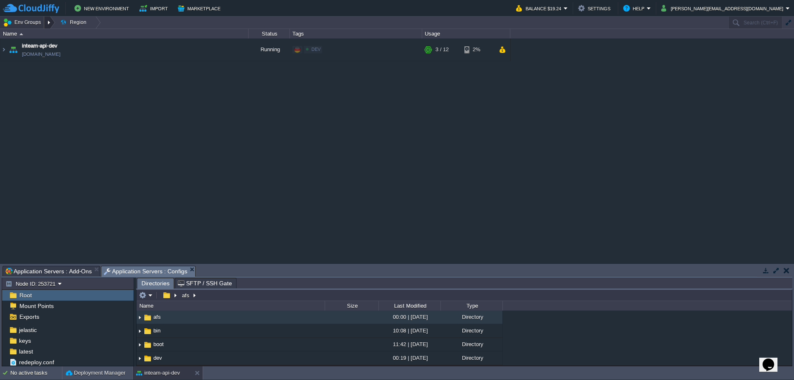
click at [48, 24] on div at bounding box center [49, 23] width 11 height 12
click at [26, 81] on span "Manage" at bounding box center [22, 81] width 19 height 6
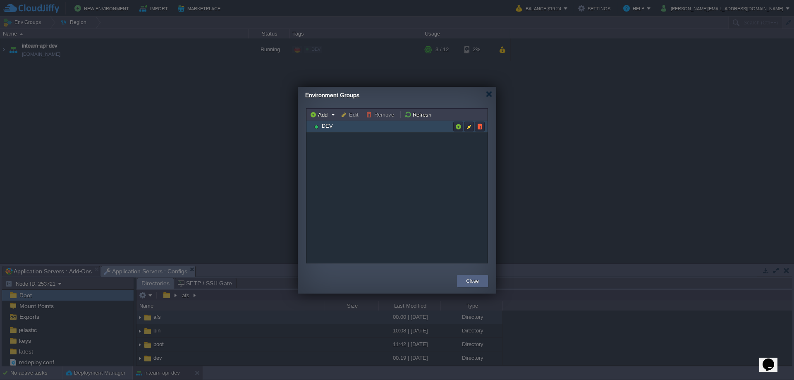
click at [328, 124] on span "DEV" at bounding box center [327, 125] width 13 height 7
click at [476, 279] on button "Close" at bounding box center [472, 281] width 13 height 8
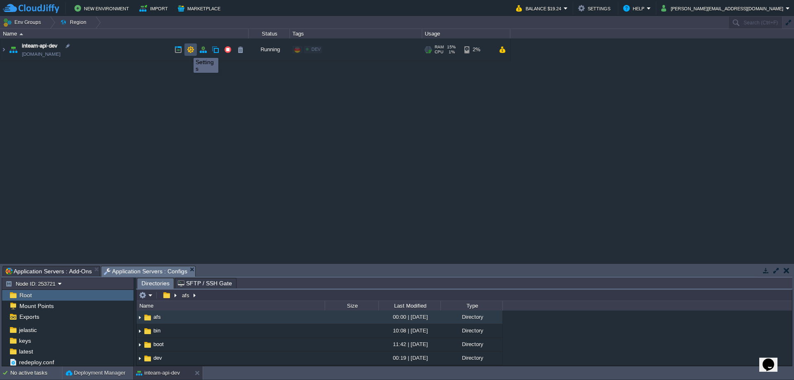
click at [187, 50] on button "button" at bounding box center [190, 49] width 7 height 7
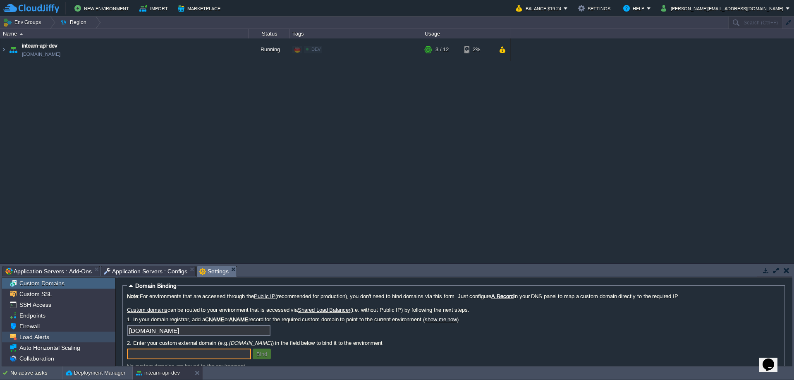
scroll to position [41, 0]
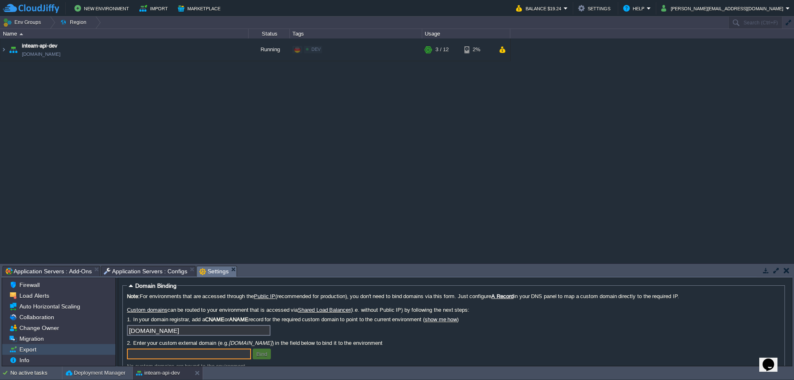
click at [31, 350] on span "Export" at bounding box center [28, 349] width 20 height 7
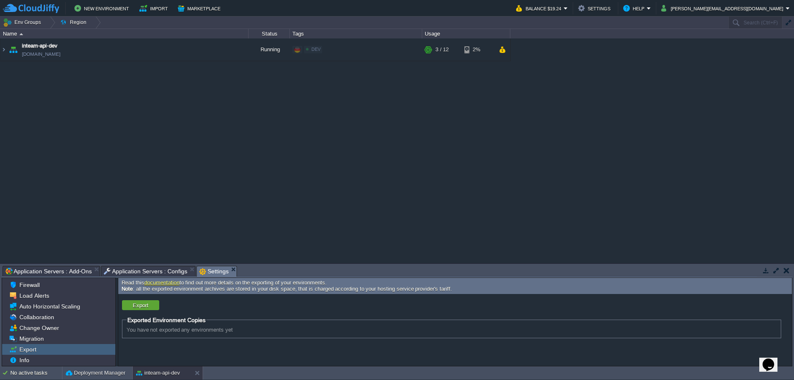
drag, startPoint x: 136, startPoint y: 321, endPoint x: 182, endPoint y: 321, distance: 46.3
click at [182, 321] on span "Exported Environment Copies" at bounding box center [166, 320] width 78 height 7
click at [145, 331] on span "You have not exported any environments yet" at bounding box center [180, 330] width 106 height 6
click at [142, 304] on button "Export" at bounding box center [140, 305] width 21 height 7
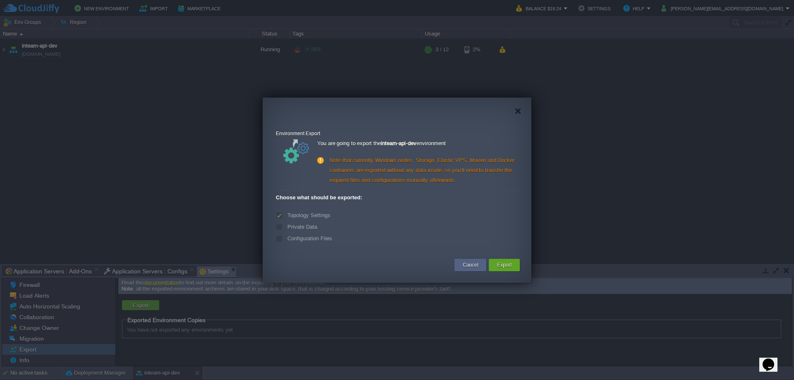
click at [301, 228] on label "Private Data" at bounding box center [301, 227] width 32 height 6
drag, startPoint x: 300, startPoint y: 240, endPoint x: 300, endPoint y: 235, distance: 5.8
click at [300, 240] on label "Configuration Files" at bounding box center [308, 238] width 47 height 6
drag, startPoint x: 296, startPoint y: 197, endPoint x: 303, endPoint y: 197, distance: 6.6
click at [297, 197] on span "Choose what should be exported:" at bounding box center [319, 197] width 86 height 6
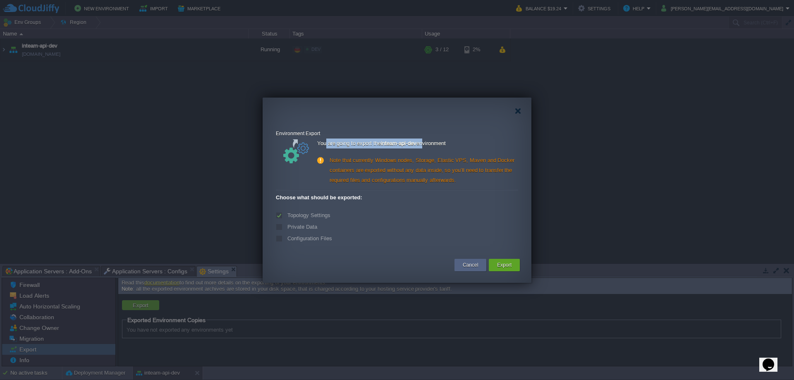
drag, startPoint x: 326, startPoint y: 143, endPoint x: 431, endPoint y: 143, distance: 105.1
click at [431, 143] on div "You are going to export the inteam-api-dev environment" at bounding box center [417, 145] width 201 height 13
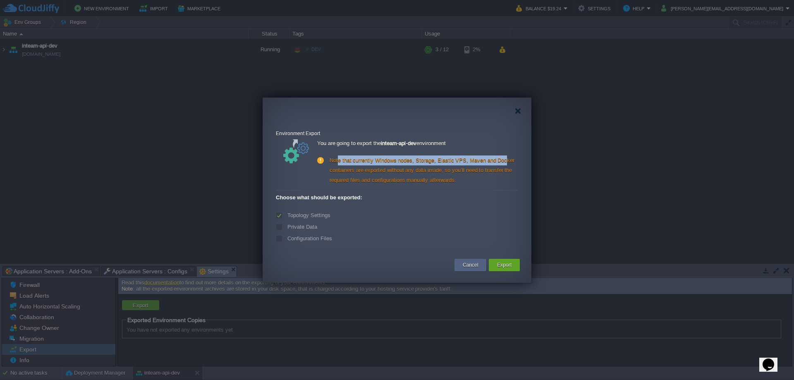
drag, startPoint x: 339, startPoint y: 162, endPoint x: 503, endPoint y: 162, distance: 164.2
click at [503, 162] on div "Note that currently Windows nodes, Storage, Elastic VPS, Maven and Docker conta…" at bounding box center [417, 171] width 201 height 30
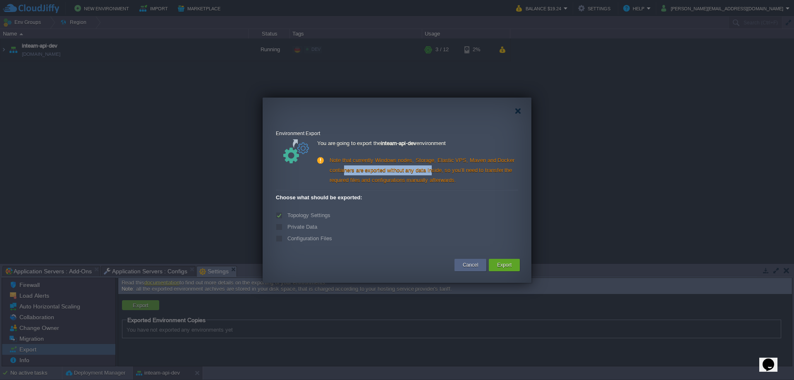
drag, startPoint x: 344, startPoint y: 170, endPoint x: 434, endPoint y: 170, distance: 89.4
click at [434, 170] on div "Note that currently Windows nodes, Storage, Elastic VPS, Maven and Docker conta…" at bounding box center [417, 171] width 201 height 30
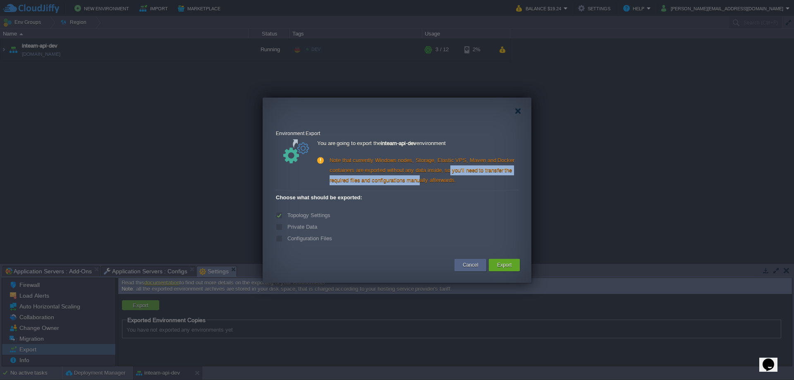
drag, startPoint x: 451, startPoint y: 170, endPoint x: 420, endPoint y: 182, distance: 33.9
click at [420, 182] on div "Note that currently Windows nodes, Storage, Elastic VPS, Maven and Docker conta…" at bounding box center [417, 171] width 201 height 30
click at [334, 215] on div "Topology Settings" at bounding box center [397, 216] width 242 height 10
click at [291, 227] on label "Private Data" at bounding box center [301, 227] width 32 height 6
click at [285, 228] on label "Private Data" at bounding box center [301, 227] width 32 height 6
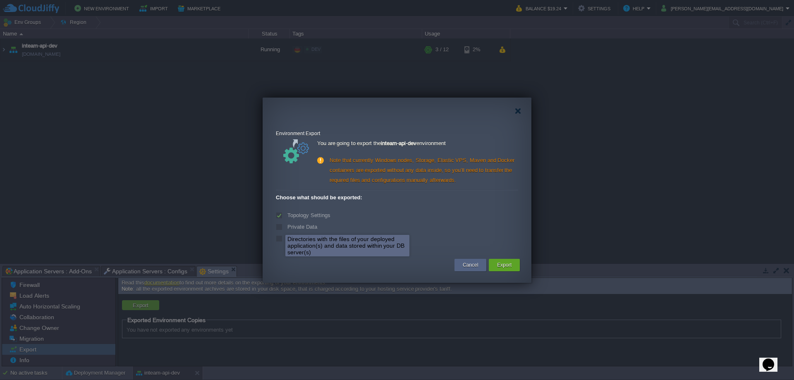
click at [285, 240] on label "Configuration Files" at bounding box center [308, 238] width 47 height 6
click at [366, 226] on div "Private Data" at bounding box center [397, 228] width 242 height 10
click at [292, 235] on div "Configuration Files" at bounding box center [397, 239] width 242 height 10
click at [297, 240] on label "Configuration Files" at bounding box center [308, 238] width 47 height 6
drag, startPoint x: 277, startPoint y: 196, endPoint x: 351, endPoint y: 200, distance: 74.6
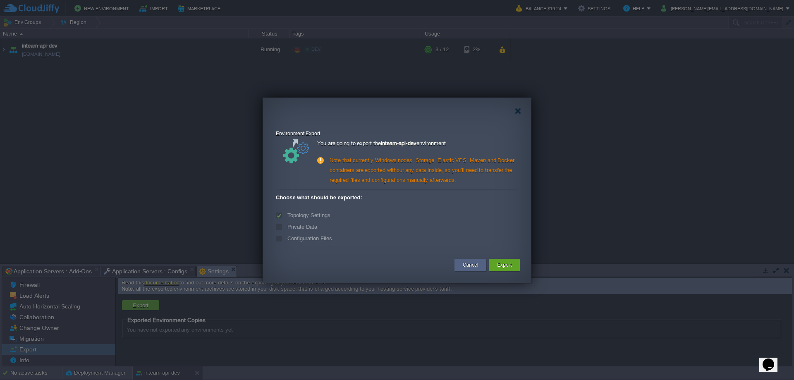
click at [346, 199] on span "Choose what should be exported:" at bounding box center [319, 197] width 86 height 6
click at [509, 264] on button "Export" at bounding box center [504, 265] width 14 height 8
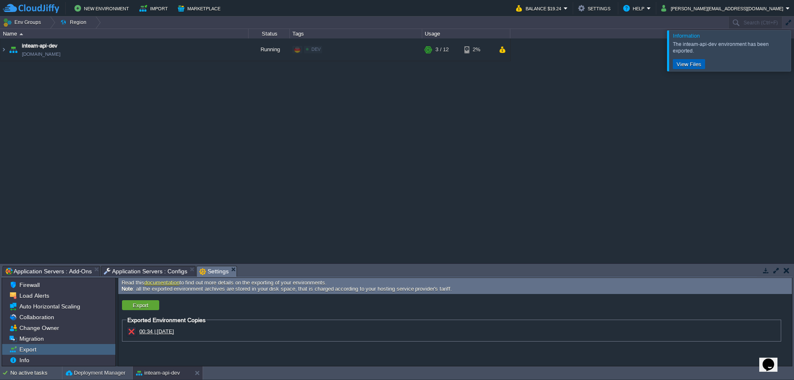
click at [691, 60] on button "View Files" at bounding box center [689, 63] width 30 height 7
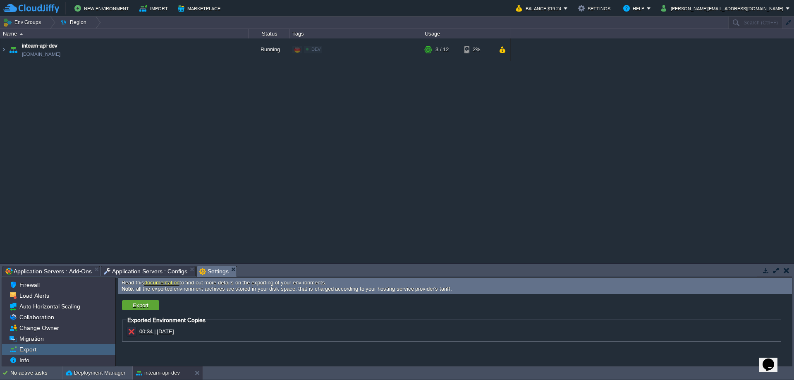
click at [174, 332] on span "00:34 | [DATE]" at bounding box center [156, 331] width 35 height 6
click at [227, 50] on button "button" at bounding box center [227, 49] width 7 height 7
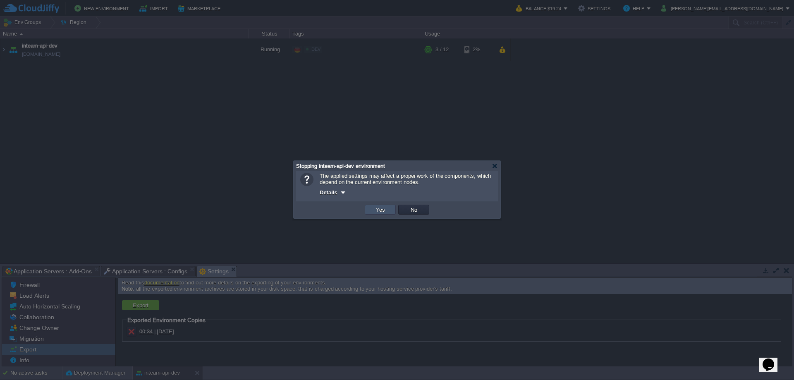
click at [376, 209] on button "Yes" at bounding box center [381, 209] width 14 height 7
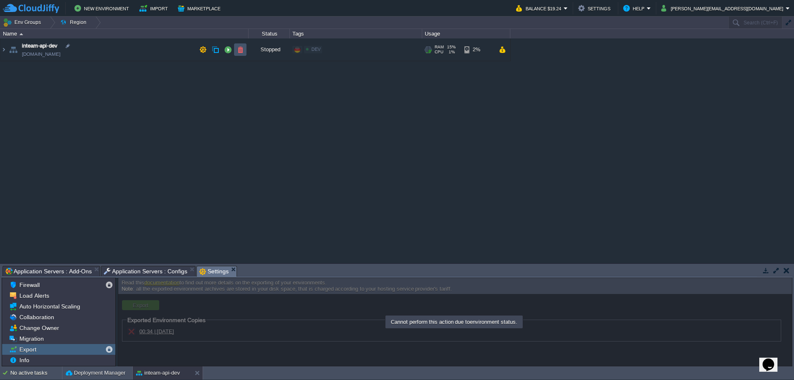
click at [240, 51] on button "button" at bounding box center [240, 49] width 7 height 7
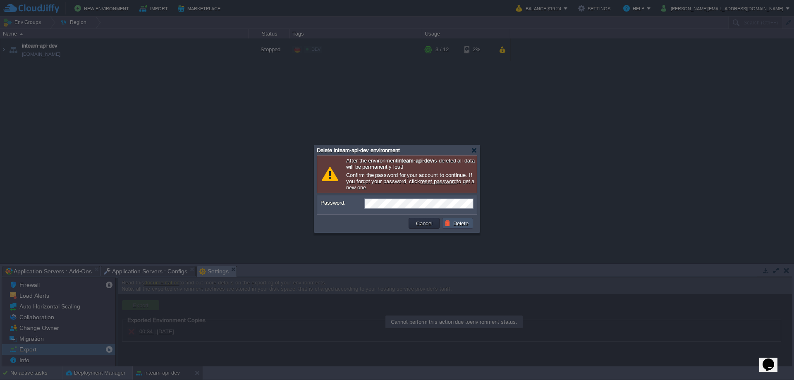
click at [453, 227] on button "Delete" at bounding box center [458, 223] width 26 height 7
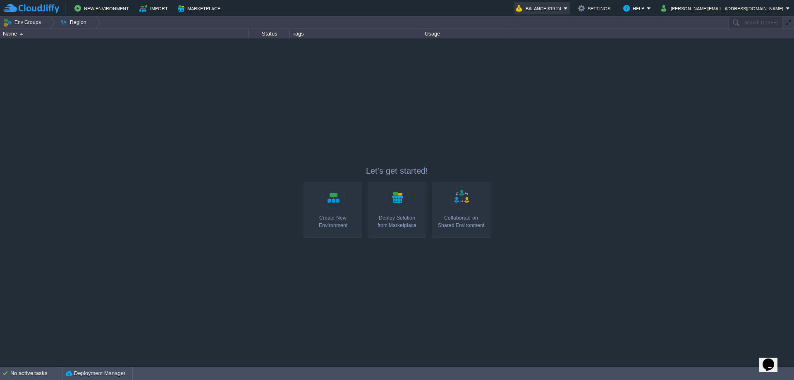
click at [564, 8] on button "Balance $19.24" at bounding box center [540, 8] width 48 height 10
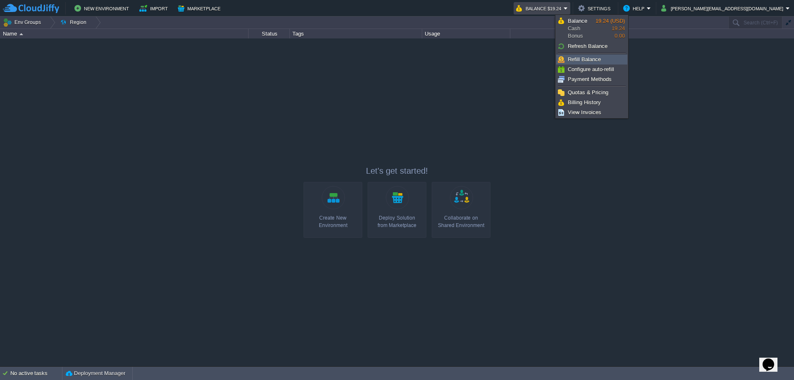
click at [588, 61] on span "Refill Balance" at bounding box center [584, 59] width 33 height 6
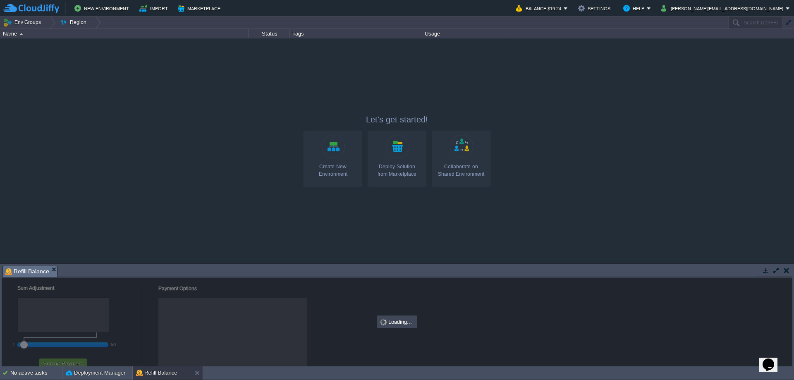
checkbox input "true"
